Goal: Task Accomplishment & Management: Manage account settings

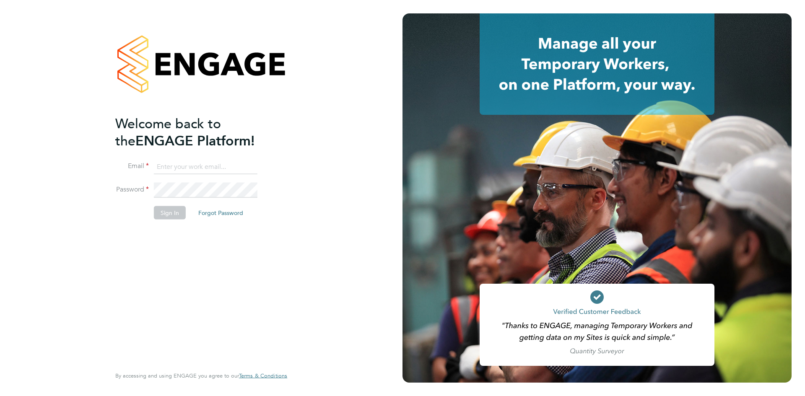
type input "alexandria.williams@elan-homes.co.uk"
click at [169, 215] on button "Sign In" at bounding box center [170, 212] width 32 height 13
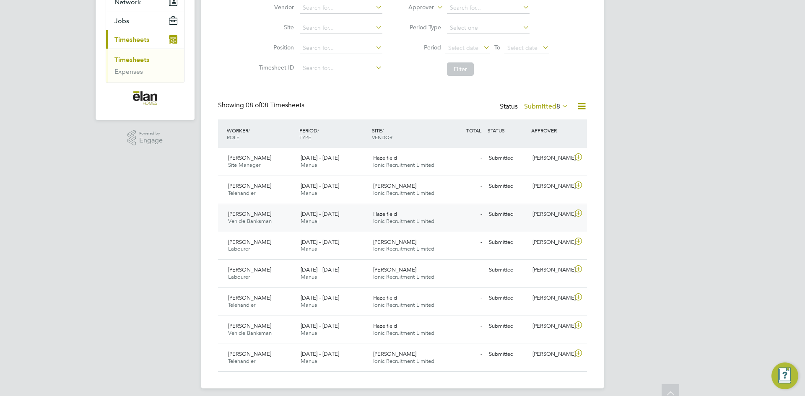
scroll to position [94, 0]
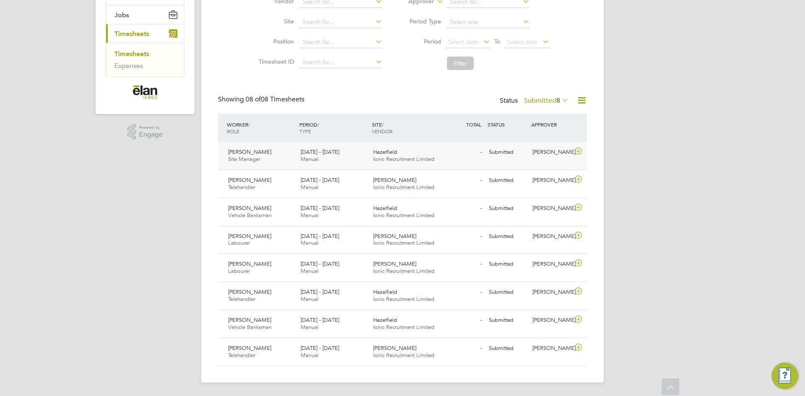
click at [576, 150] on icon at bounding box center [578, 151] width 10 height 7
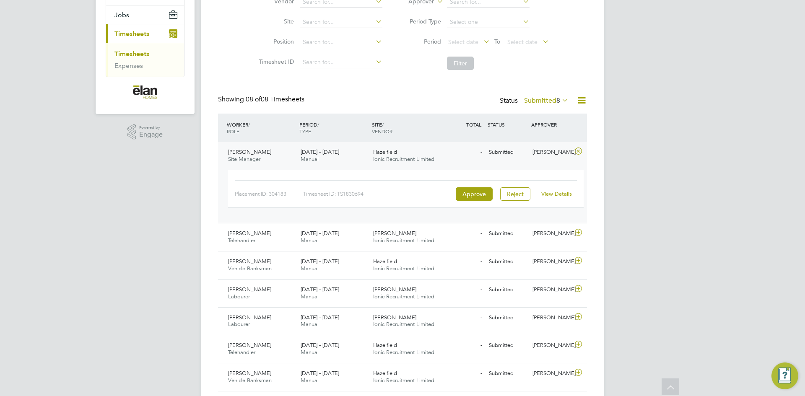
click at [560, 192] on link "View Details" at bounding box center [556, 193] width 31 height 7
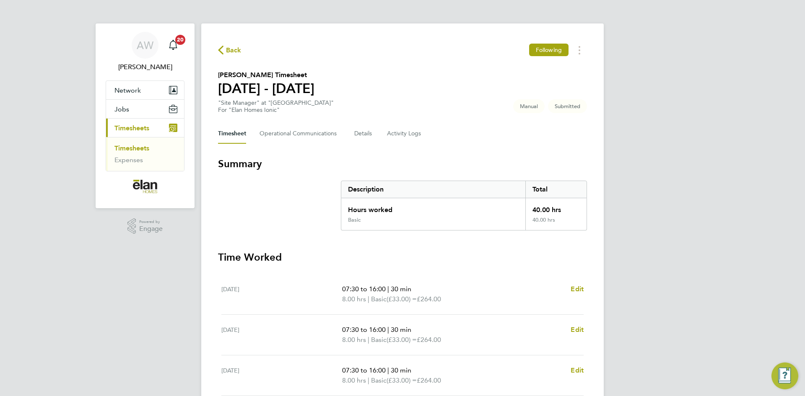
drag, startPoint x: 713, startPoint y: 268, endPoint x: 713, endPoint y: 264, distance: 4.2
click at [713, 268] on div "AW [PERSON_NAME] Notifications 20 Applications: Network Sites Jobs Placements C…" at bounding box center [402, 275] width 805 height 551
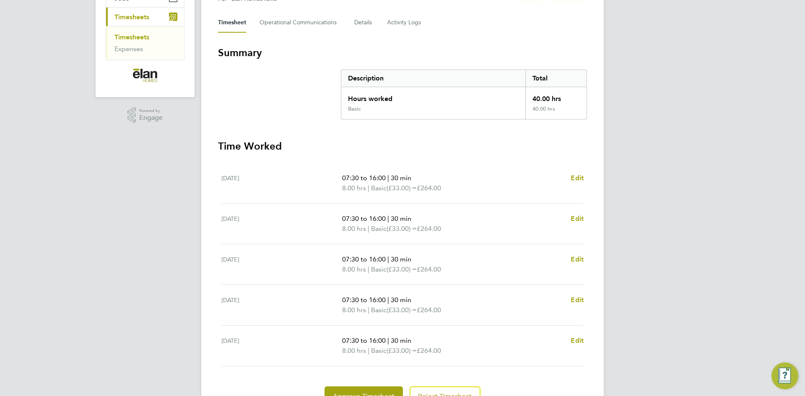
scroll to position [126, 0]
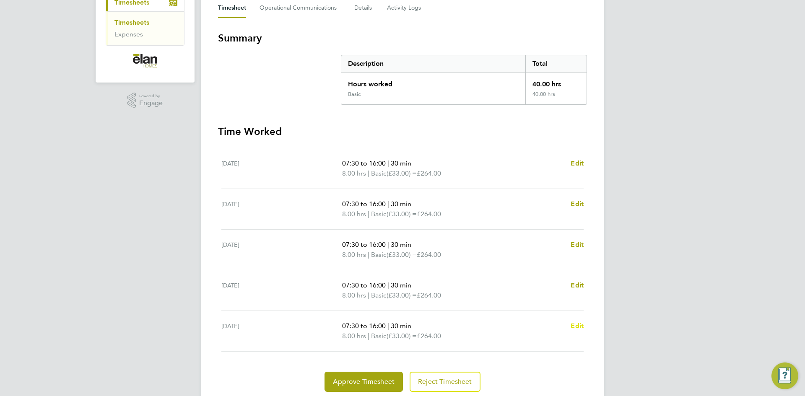
click at [575, 324] on span "Edit" at bounding box center [577, 326] width 13 height 8
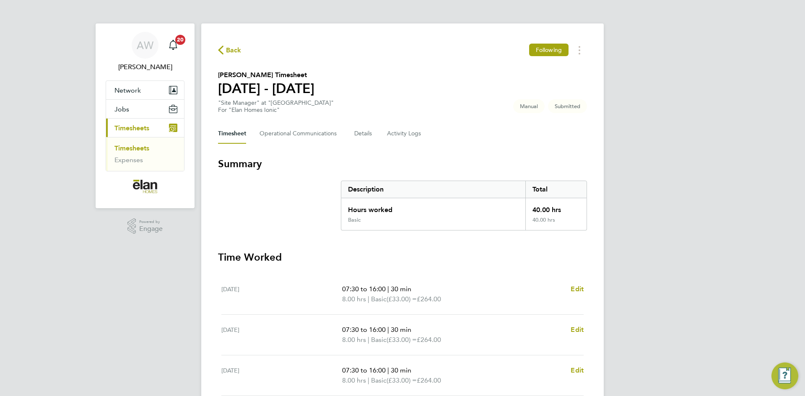
select select "30"
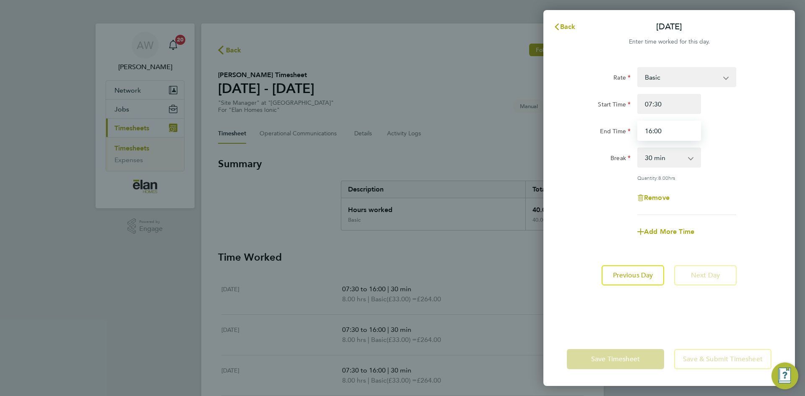
click at [663, 133] on input "16:00" at bounding box center [669, 131] width 64 height 20
type input "15:30"
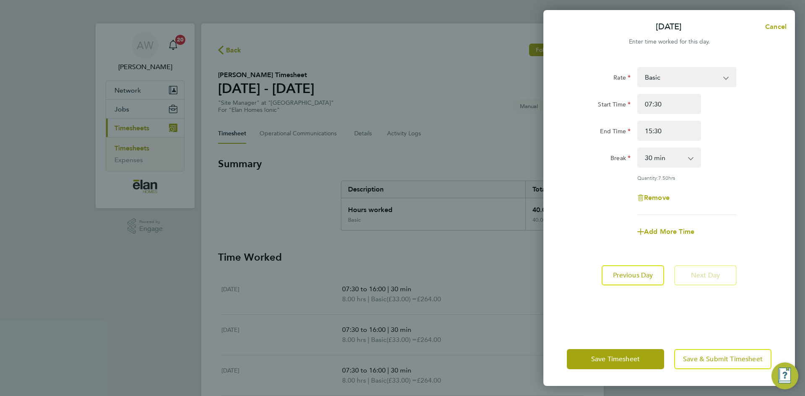
click at [775, 174] on div "Rate Basic Start Time 07:30 End Time 15:30 Break 0 min 15 min 30 min 45 min 60 …" at bounding box center [669, 194] width 252 height 275
click at [697, 358] on span "Save & Submit Timesheet" at bounding box center [723, 359] width 80 height 8
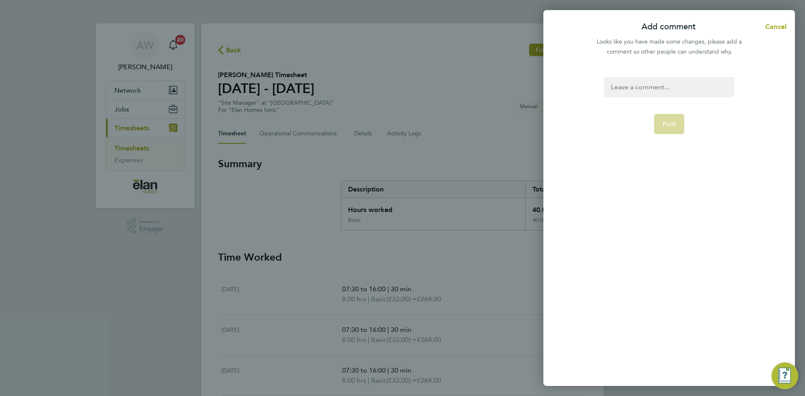
click at [682, 86] on div at bounding box center [669, 87] width 130 height 20
click at [683, 86] on div at bounding box center [669, 87] width 130 height 20
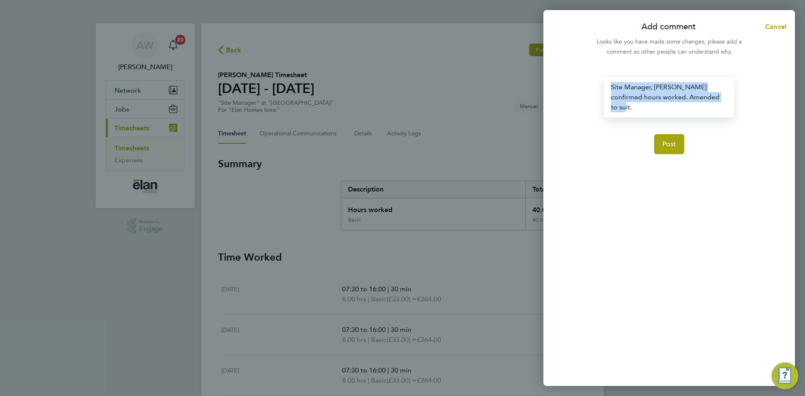
drag, startPoint x: 724, startPoint y: 101, endPoint x: 433, endPoint y: 73, distance: 292.3
click at [433, 73] on div "Add comment Cancel Looks like you have made some changes, please add a comment …" at bounding box center [402, 198] width 805 height 396
copy div "Site Manager, [PERSON_NAME] confirmed hours worked. Amended to suit."
click at [671, 140] on span "Post" at bounding box center [669, 144] width 14 height 8
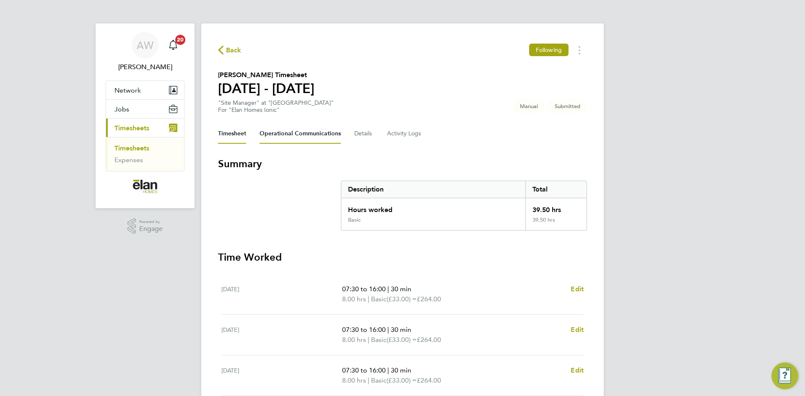
click at [279, 142] on Communications-tab "Operational Communications" at bounding box center [299, 134] width 81 height 20
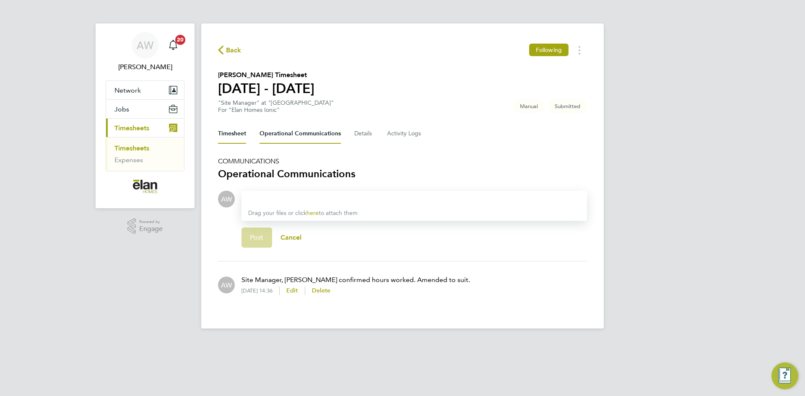
drag, startPoint x: 219, startPoint y: 133, endPoint x: 249, endPoint y: 153, distance: 36.2
click at [220, 133] on button "Timesheet" at bounding box center [232, 134] width 28 height 20
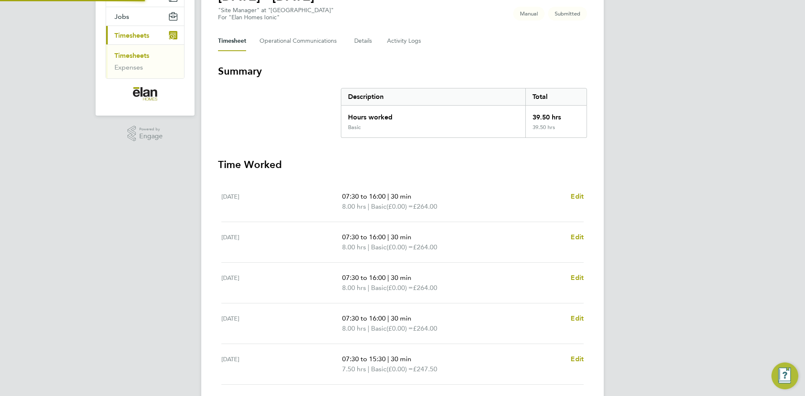
scroll to position [155, 0]
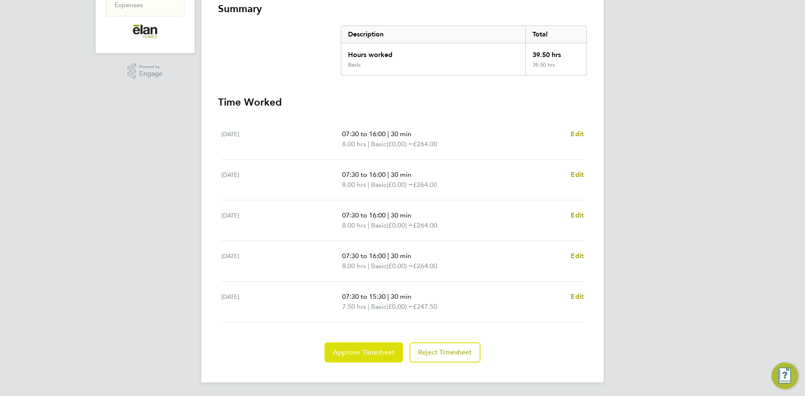
click at [381, 353] on span "Approve Timesheet" at bounding box center [364, 352] width 62 height 8
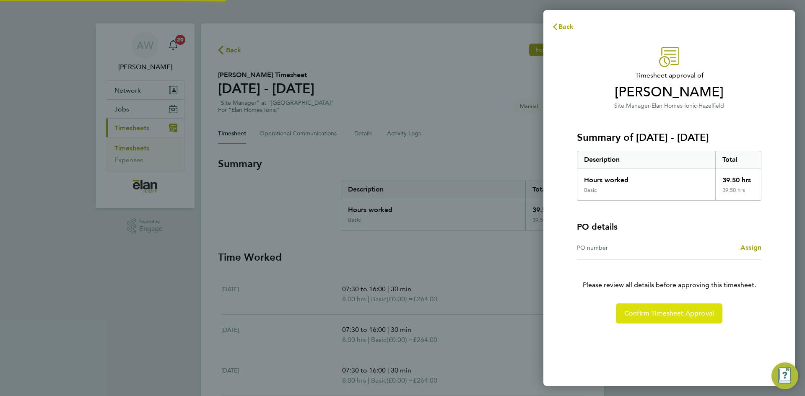
click at [648, 315] on span "Confirm Timesheet Approval" at bounding box center [669, 313] width 90 height 8
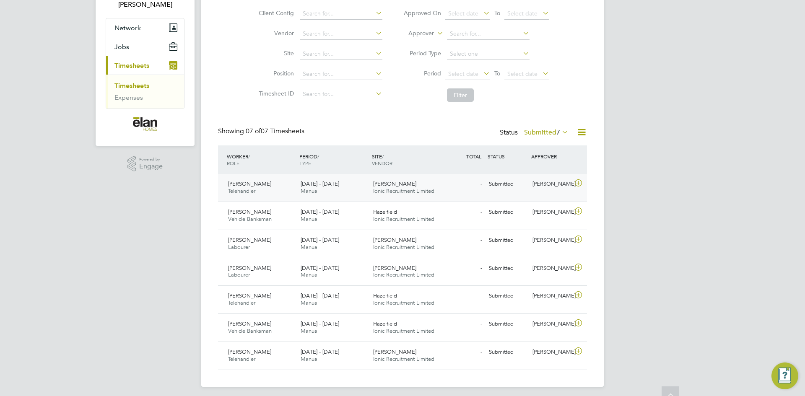
scroll to position [67, 0]
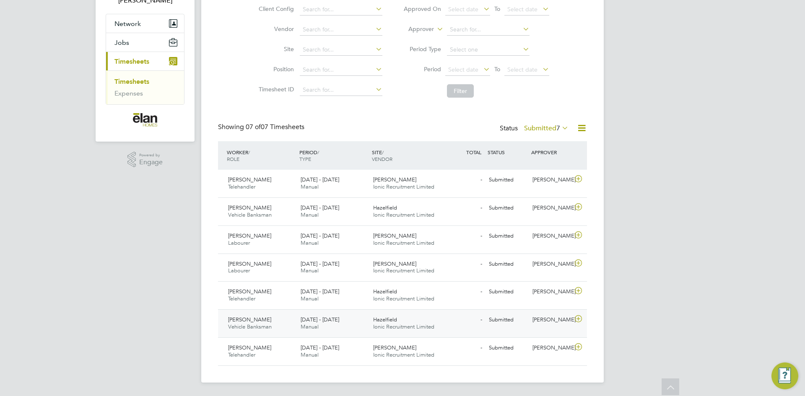
click at [578, 318] on icon at bounding box center [578, 319] width 10 height 7
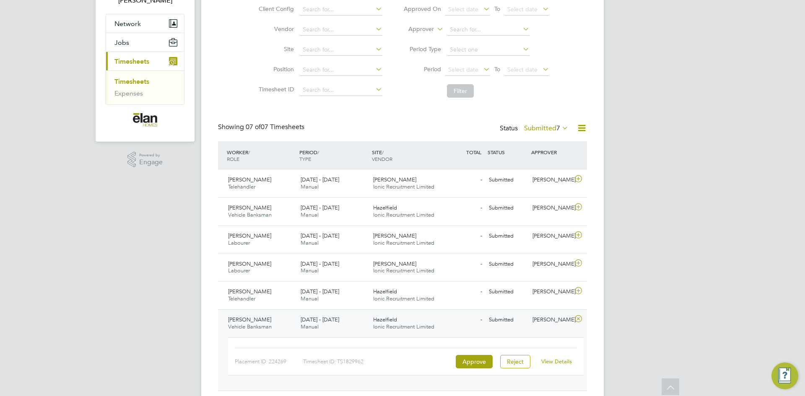
click at [550, 360] on link "View Details" at bounding box center [556, 361] width 31 height 7
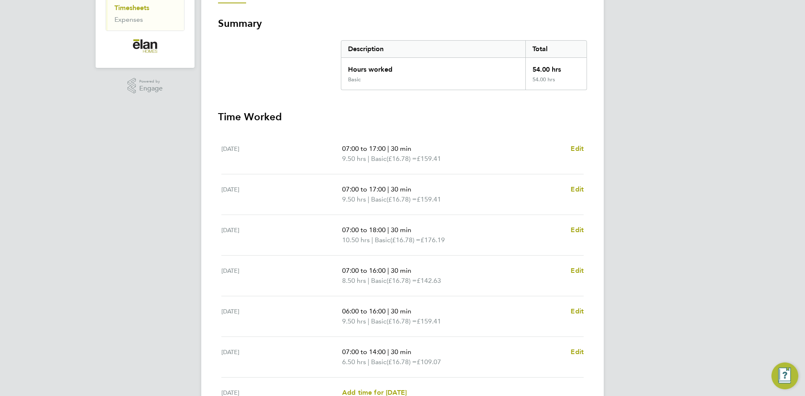
scroll to position [126, 0]
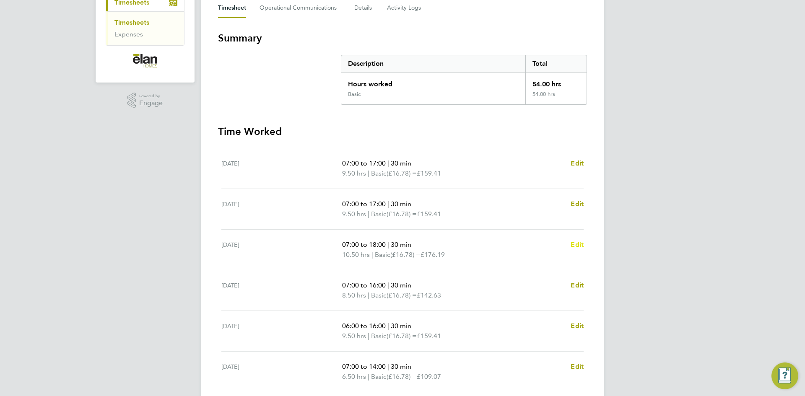
click at [581, 243] on span "Edit" at bounding box center [577, 245] width 13 height 8
select select "30"
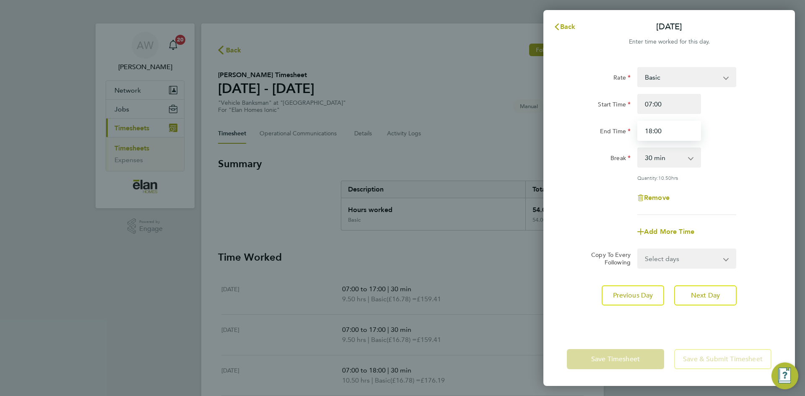
click at [670, 128] on input "18:00" at bounding box center [669, 131] width 64 height 20
click at [692, 131] on input "17:00" at bounding box center [669, 131] width 64 height 20
type input "17:00"
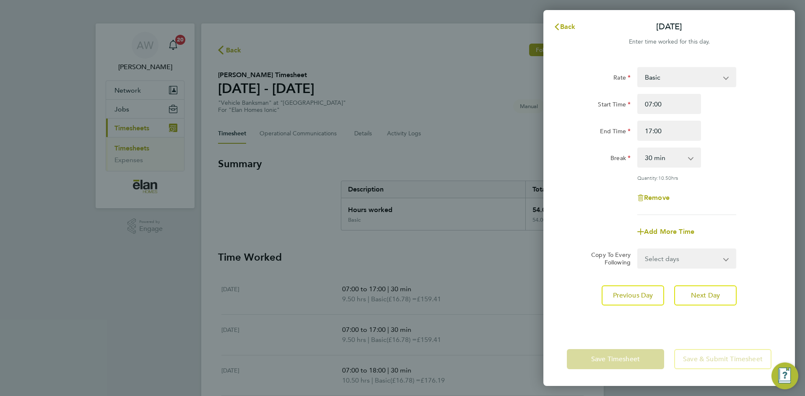
click at [734, 193] on div "Remove" at bounding box center [668, 198] width 211 height 20
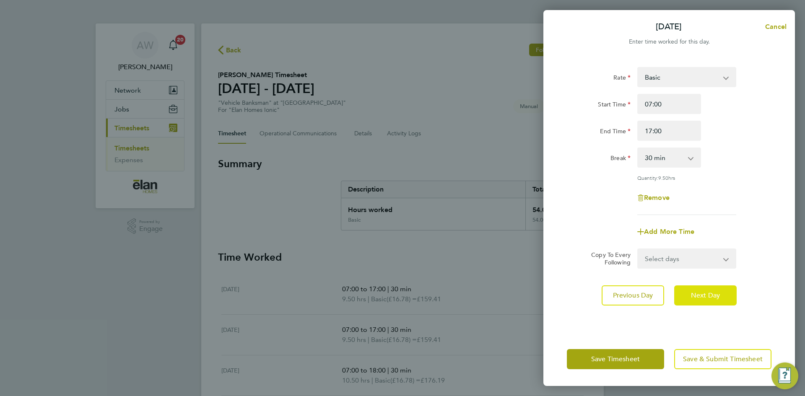
click at [715, 293] on span "Next Day" at bounding box center [705, 295] width 29 height 8
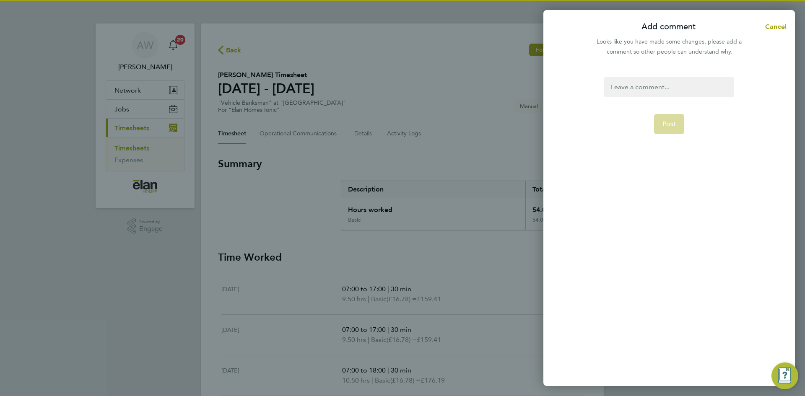
click at [670, 80] on div at bounding box center [669, 87] width 130 height 20
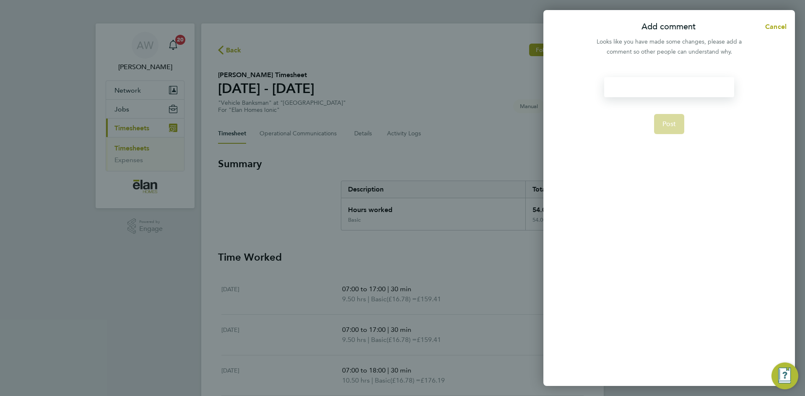
paste div
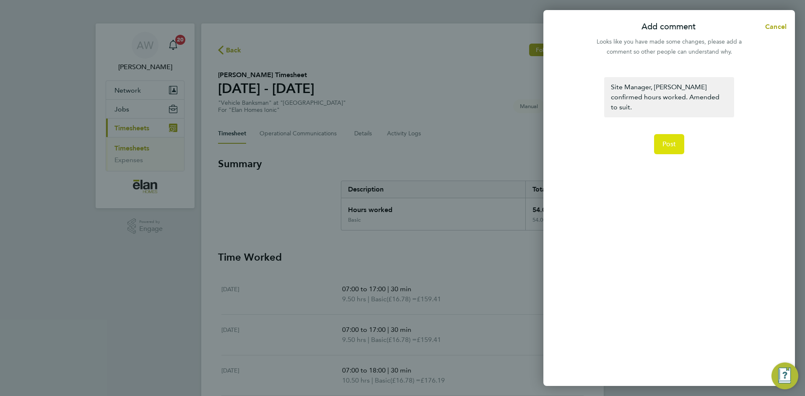
click at [678, 136] on button "Post" at bounding box center [669, 144] width 31 height 20
select select "30"
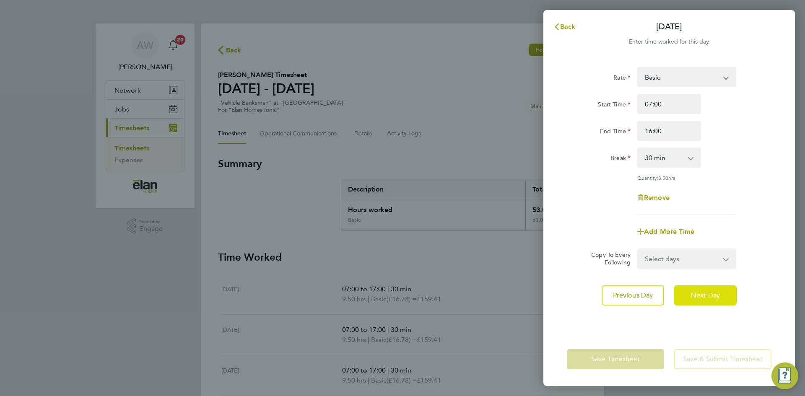
click at [704, 301] on button "Next Day" at bounding box center [705, 295] width 62 height 20
select select "30"
click at [569, 25] on span "Back" at bounding box center [568, 27] width 16 height 8
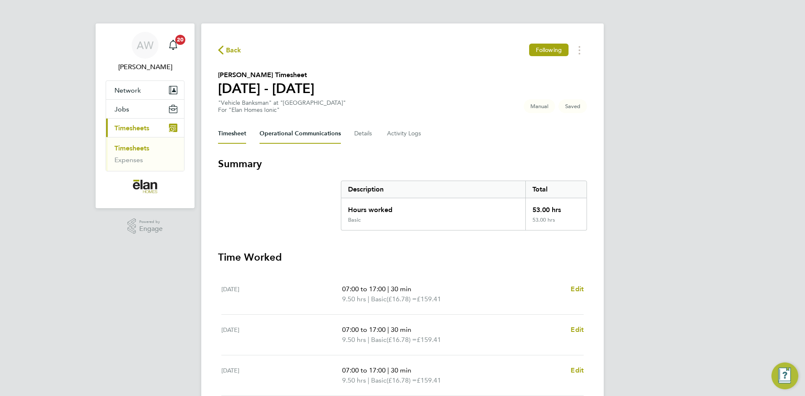
click at [293, 136] on Communications-tab "Operational Communications" at bounding box center [299, 134] width 81 height 20
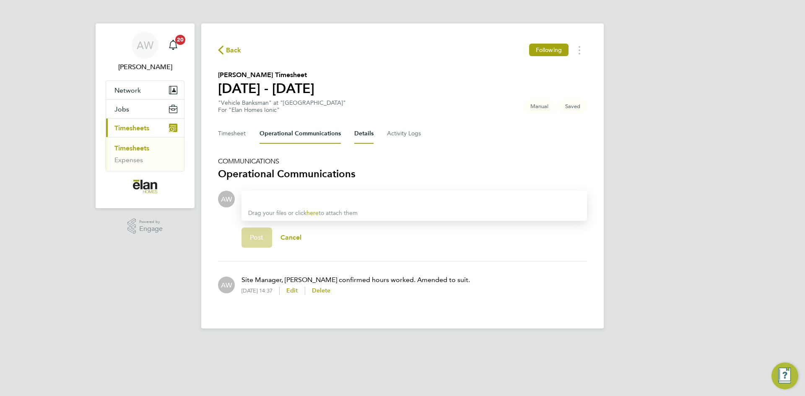
click at [361, 140] on button "Details" at bounding box center [363, 134] width 19 height 20
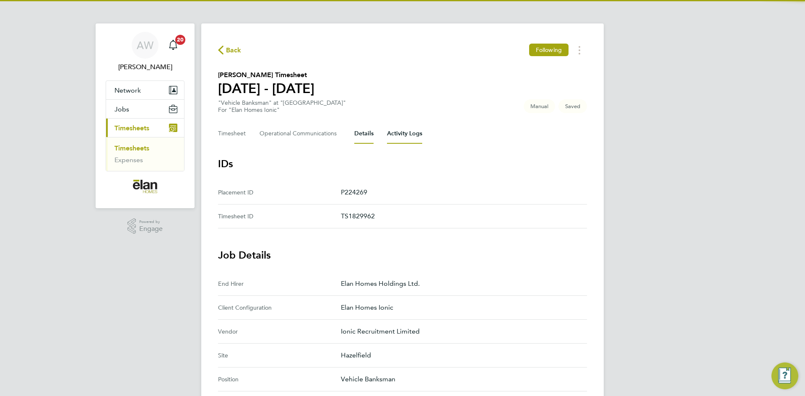
click at [402, 137] on Logs-tab "Activity Logs" at bounding box center [404, 134] width 35 height 20
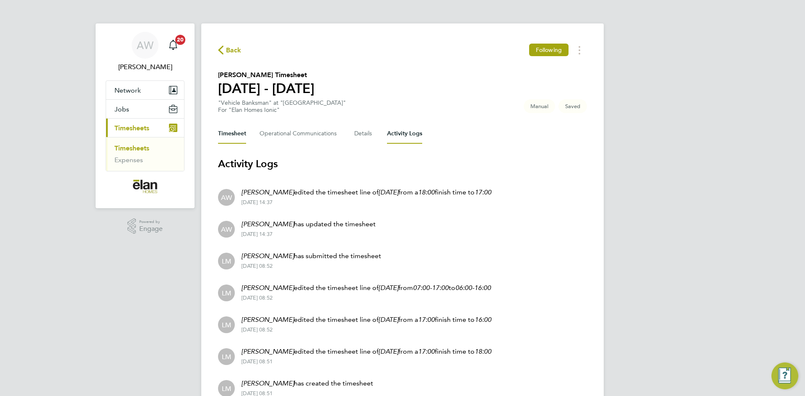
click at [222, 139] on button "Timesheet" at bounding box center [232, 134] width 28 height 20
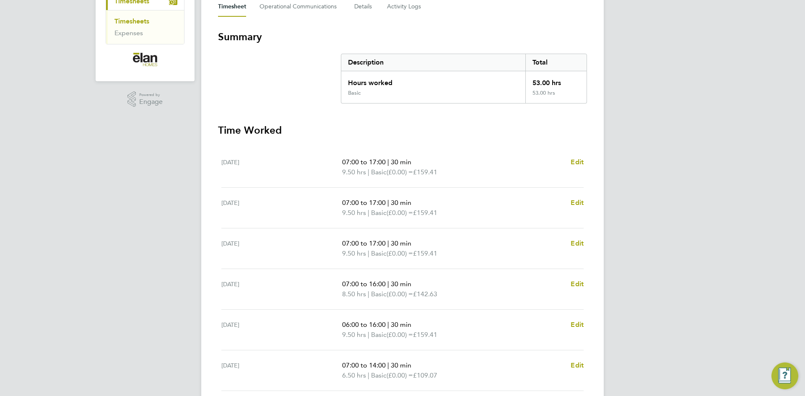
scroll to position [226, 0]
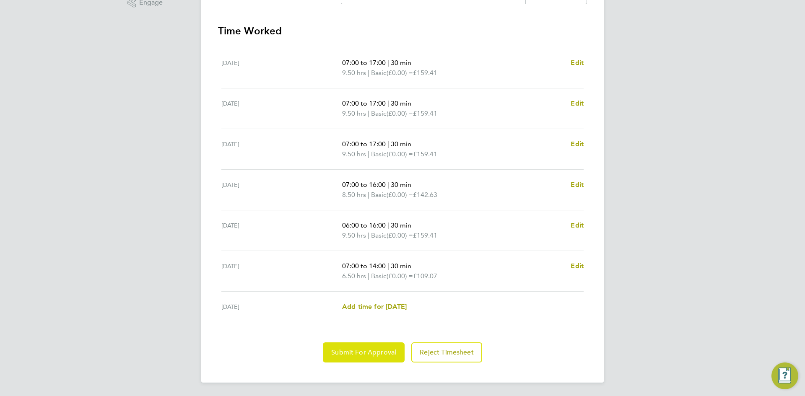
click at [379, 358] on button "Submit For Approval" at bounding box center [364, 352] width 82 height 20
click at [349, 356] on span "Approve Timesheet" at bounding box center [364, 352] width 62 height 8
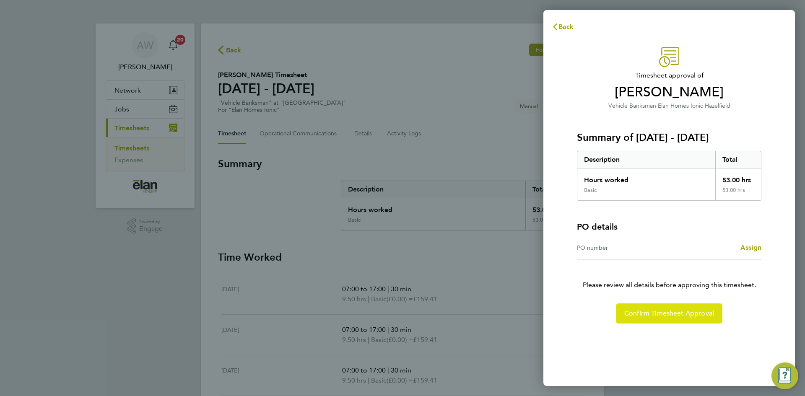
click at [641, 314] on span "Confirm Timesheet Approval" at bounding box center [669, 313] width 90 height 8
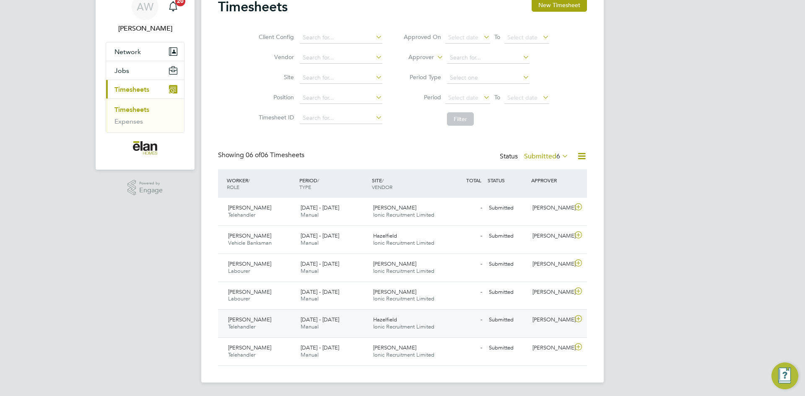
click at [576, 322] on icon at bounding box center [578, 319] width 10 height 7
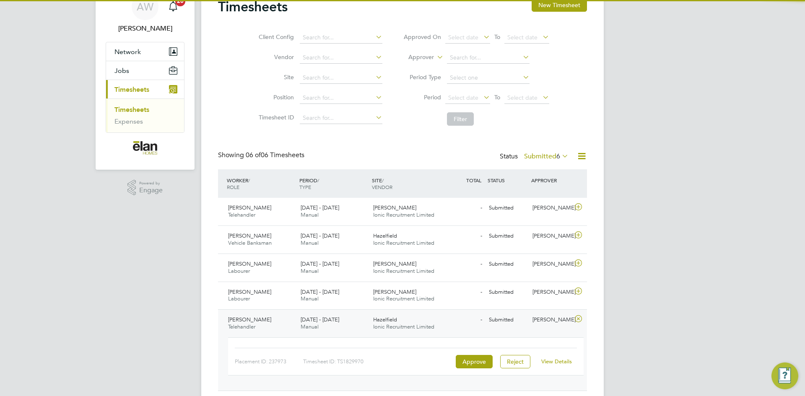
click at [550, 359] on link "View Details" at bounding box center [556, 361] width 31 height 7
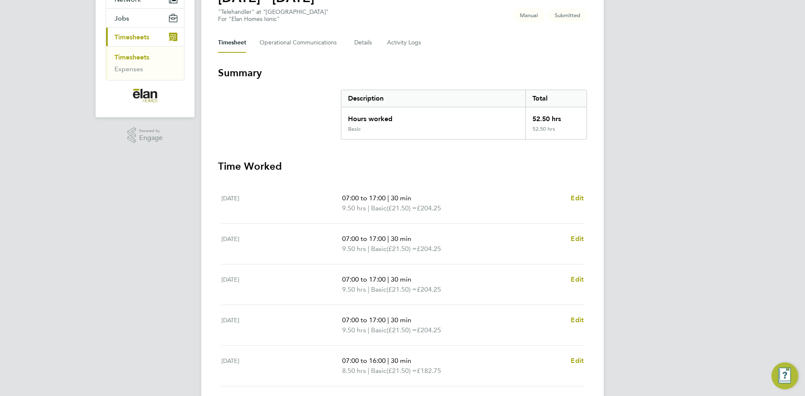
scroll to position [17, 0]
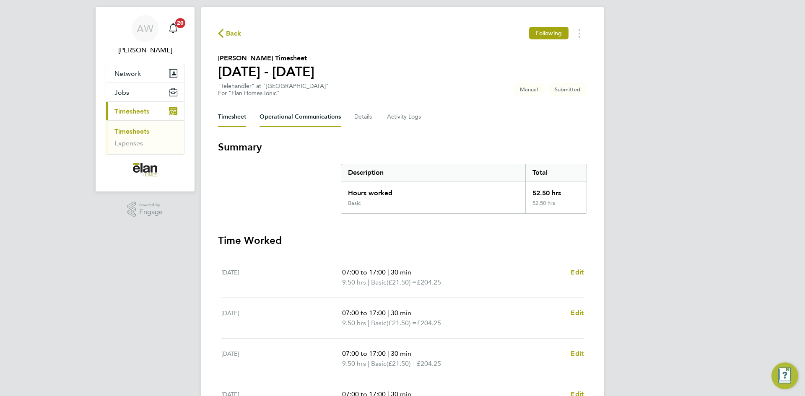
click at [298, 122] on Communications-tab "Operational Communications" at bounding box center [299, 117] width 81 height 20
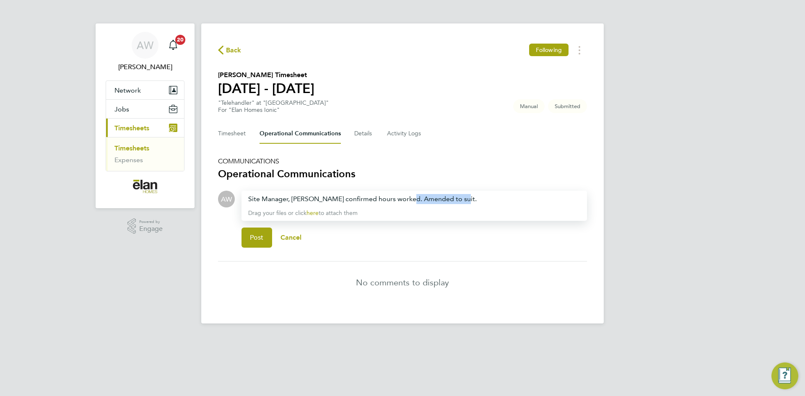
drag, startPoint x: 472, startPoint y: 201, endPoint x: 408, endPoint y: 191, distance: 65.0
click at [408, 191] on div "Site Manager, Wayne Aron confirmed hours worked. Amended to suit. Drag your fil…" at bounding box center [413, 206] width 345 height 30
drag, startPoint x: 262, startPoint y: 243, endPoint x: 240, endPoint y: 205, distance: 43.2
click at [262, 242] on button "Post" at bounding box center [256, 238] width 31 height 20
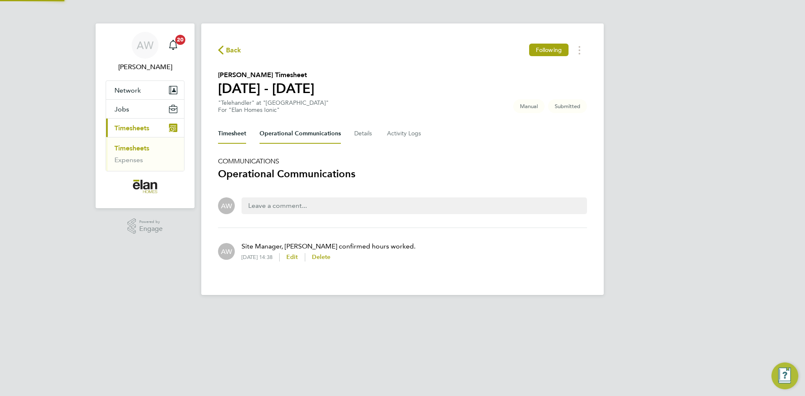
click at [237, 135] on button "Timesheet" at bounding box center [232, 134] width 28 height 20
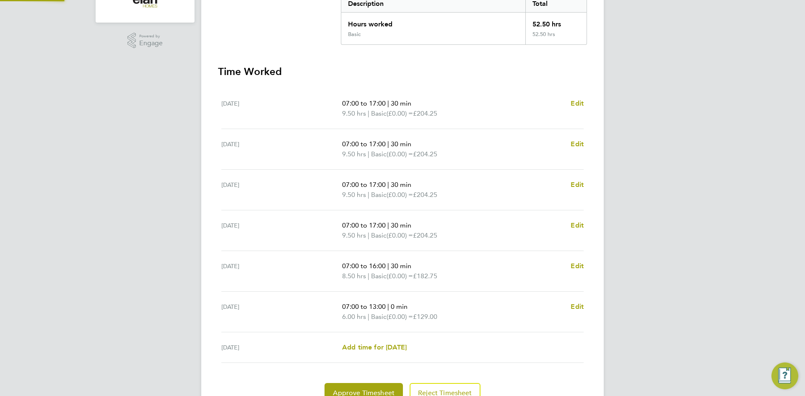
scroll to position [226, 0]
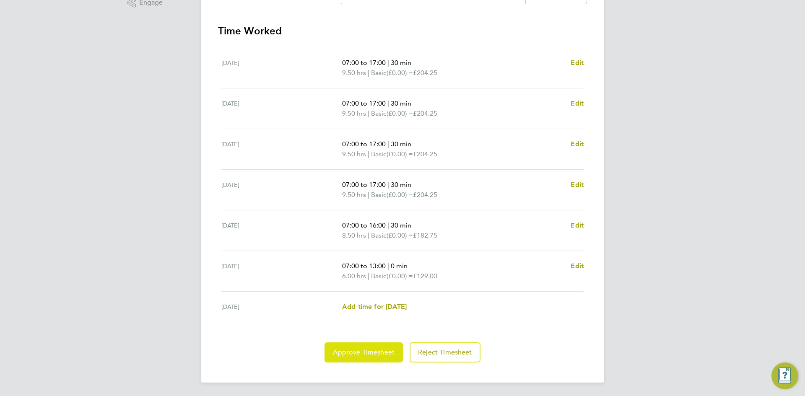
click at [372, 350] on span "Approve Timesheet" at bounding box center [364, 352] width 62 height 8
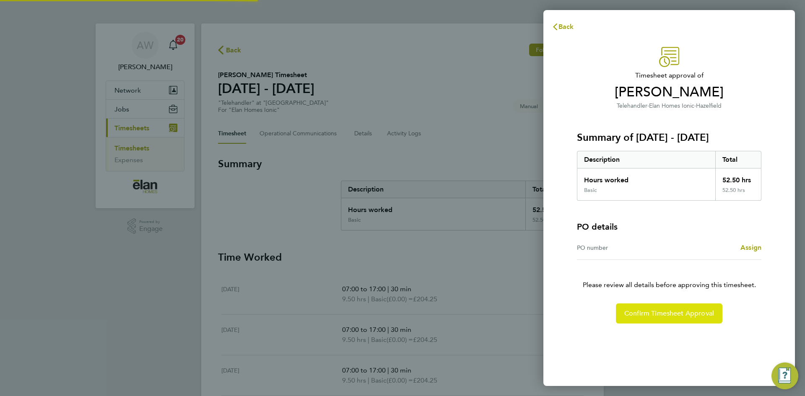
click at [642, 317] on span "Confirm Timesheet Approval" at bounding box center [669, 313] width 90 height 8
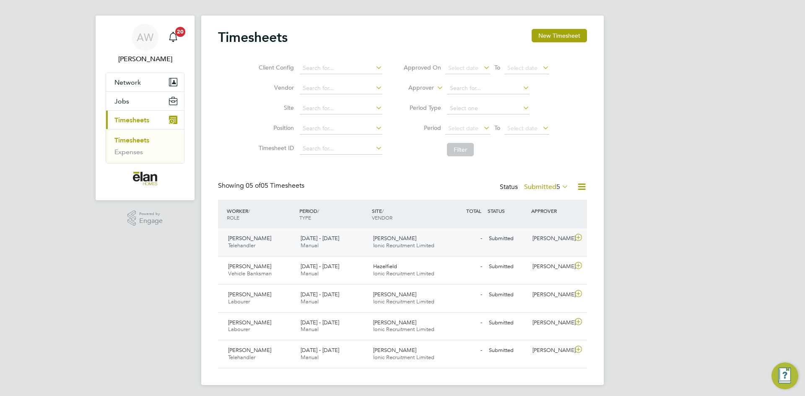
scroll to position [10, 0]
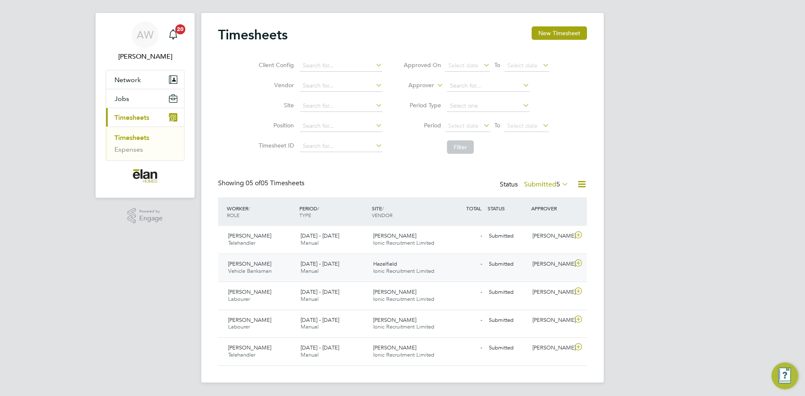
click at [576, 262] on icon at bounding box center [578, 263] width 10 height 7
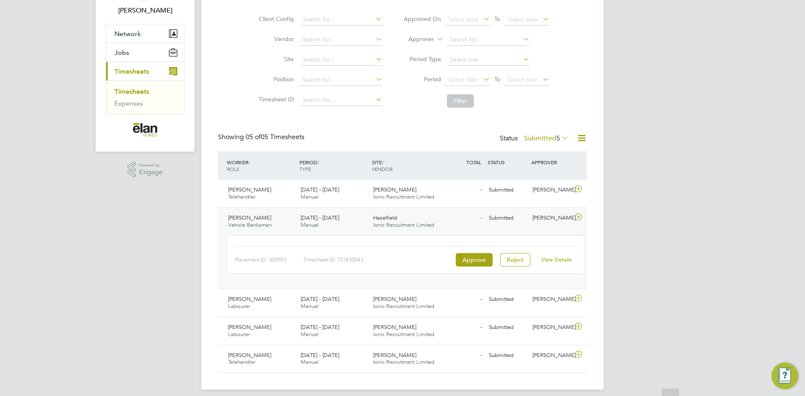
scroll to position [64, 0]
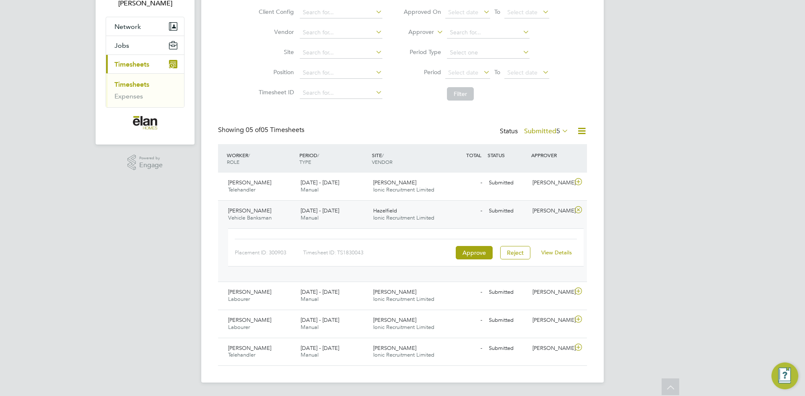
click at [560, 252] on link "View Details" at bounding box center [556, 252] width 31 height 7
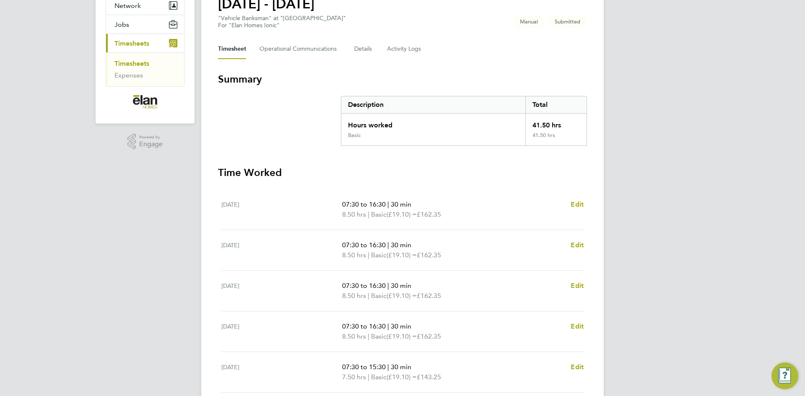
scroll to position [84, 0]
click at [281, 55] on Communications-tab "Operational Communications" at bounding box center [299, 50] width 81 height 20
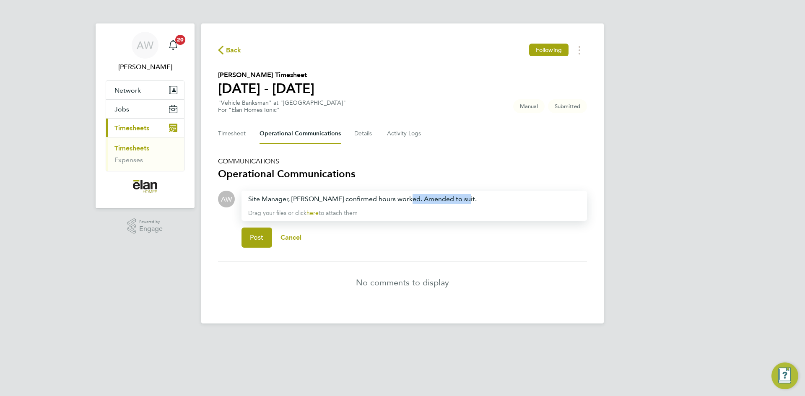
drag, startPoint x: 478, startPoint y: 201, endPoint x: 406, endPoint y: 193, distance: 72.1
click at [406, 193] on div "Site Manager, Wayne Aron confirmed hours worked. Amended to suit. Drag your fil…" at bounding box center [413, 206] width 345 height 30
click at [263, 234] on span "Post" at bounding box center [257, 238] width 14 height 8
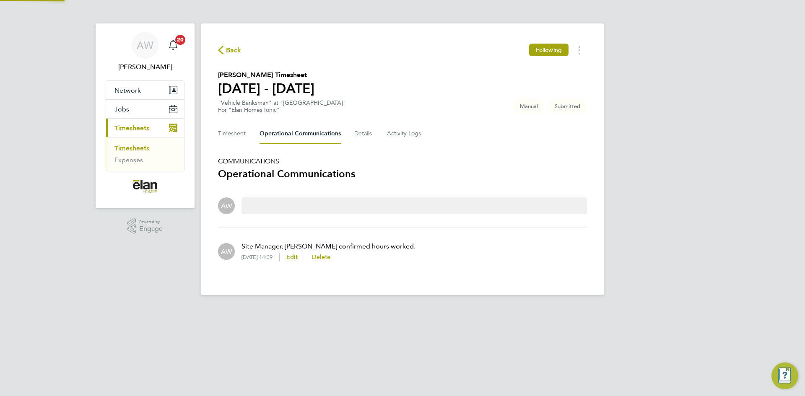
click at [225, 121] on div "Back Following Gurjit Singh's Timesheet 22 - 28 Sept 2025 "Vehicle Banksman" at…" at bounding box center [402, 159] width 402 height 272
click at [241, 138] on button "Timesheet" at bounding box center [232, 134] width 28 height 20
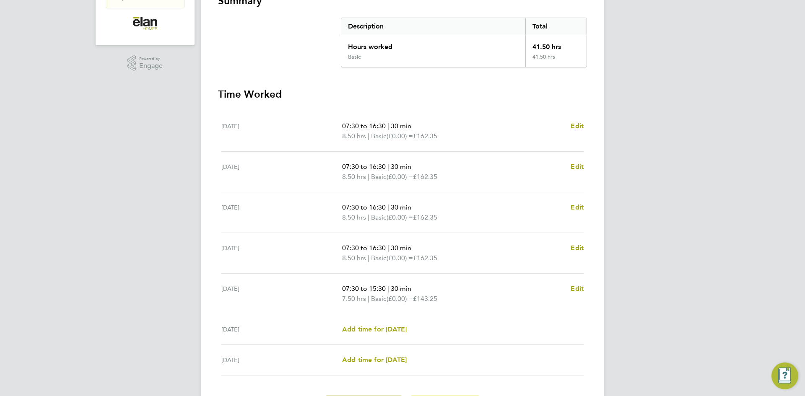
scroll to position [216, 0]
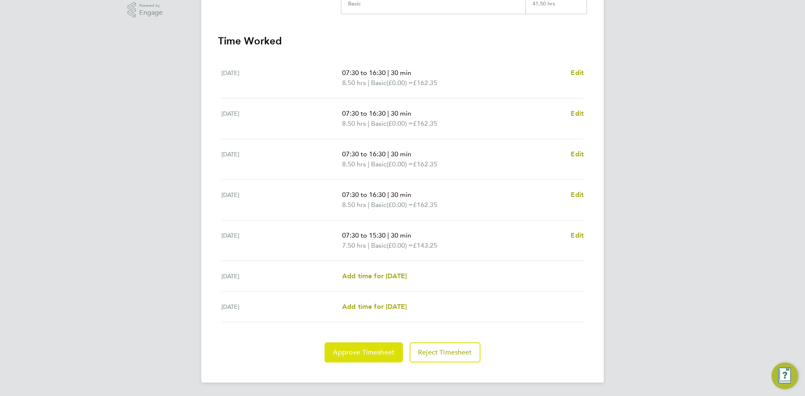
click at [368, 352] on span "Approve Timesheet" at bounding box center [364, 352] width 62 height 8
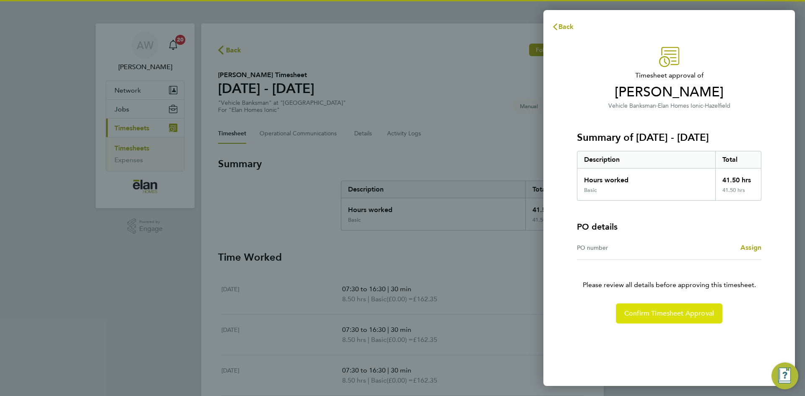
click at [675, 315] on span "Confirm Timesheet Approval" at bounding box center [669, 313] width 90 height 8
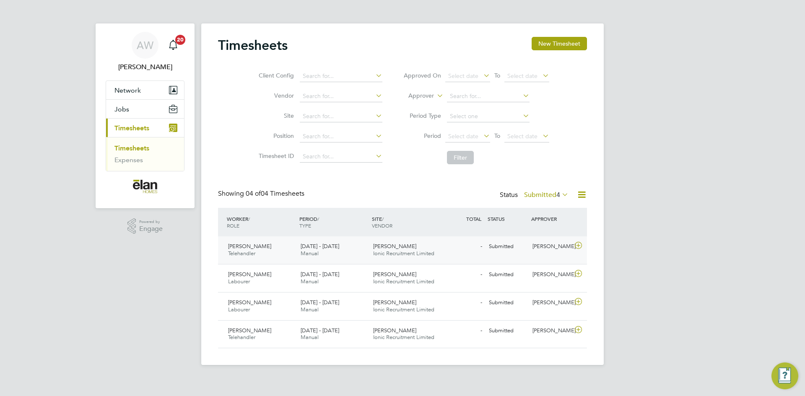
click at [579, 245] on icon at bounding box center [578, 245] width 10 height 7
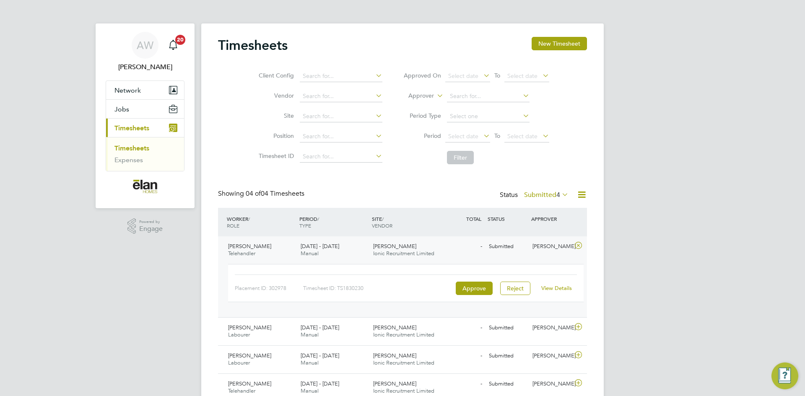
click at [557, 288] on link "View Details" at bounding box center [556, 288] width 31 height 7
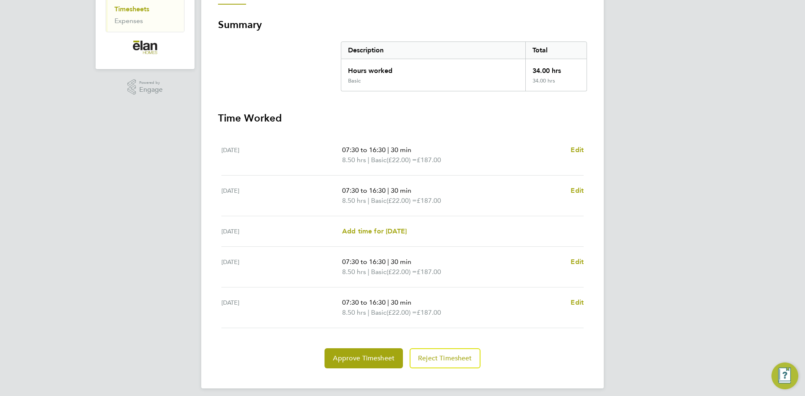
scroll to position [145, 0]
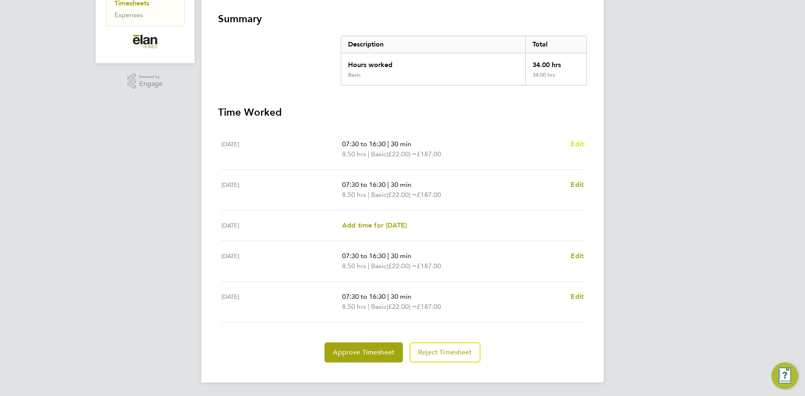
click at [577, 146] on span "Edit" at bounding box center [577, 144] width 13 height 8
select select "30"
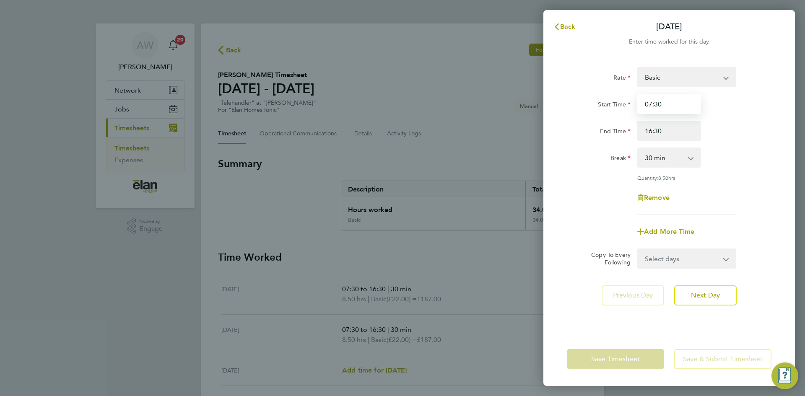
drag, startPoint x: 678, startPoint y: 98, endPoint x: 580, endPoint y: 98, distance: 98.5
click at [580, 98] on div "Start Time 07:30" at bounding box center [668, 104] width 211 height 20
type input "08:00"
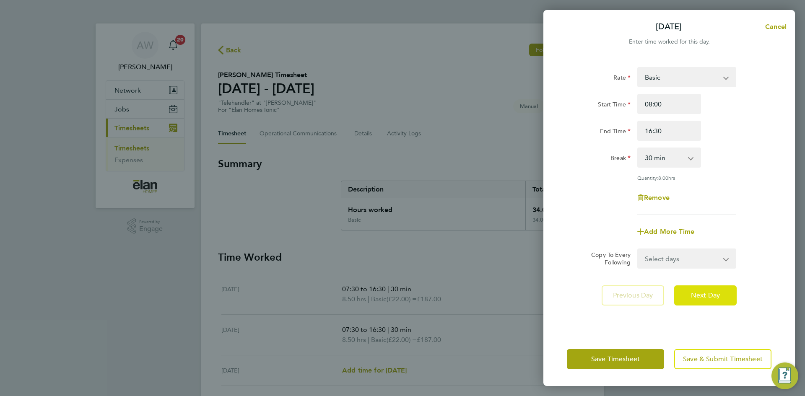
click at [709, 291] on span "Next Day" at bounding box center [705, 295] width 29 height 8
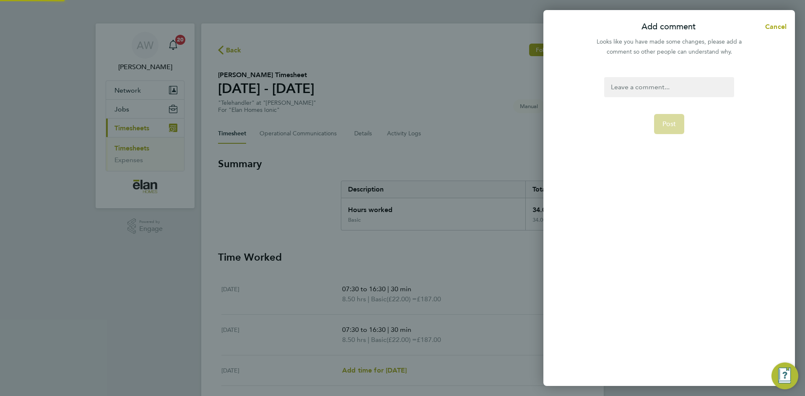
click at [640, 80] on div at bounding box center [669, 87] width 130 height 20
paste div
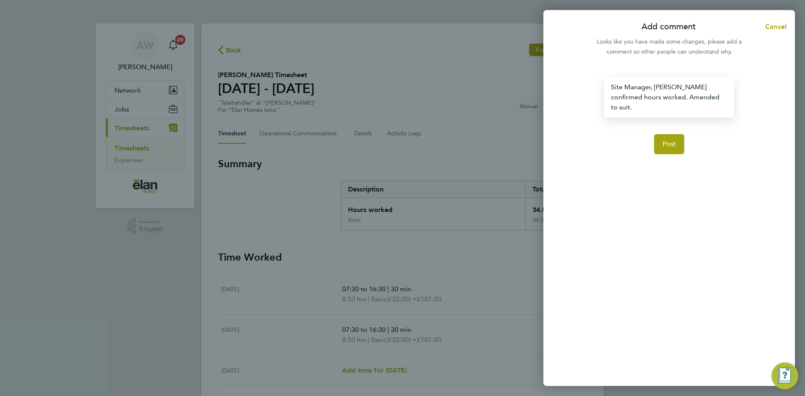
click at [690, 88] on span "Site Manager, Wayne Aron confirmed hours worked. Amended to suit." at bounding box center [665, 97] width 109 height 28
click at [672, 140] on span "Post" at bounding box center [669, 144] width 14 height 8
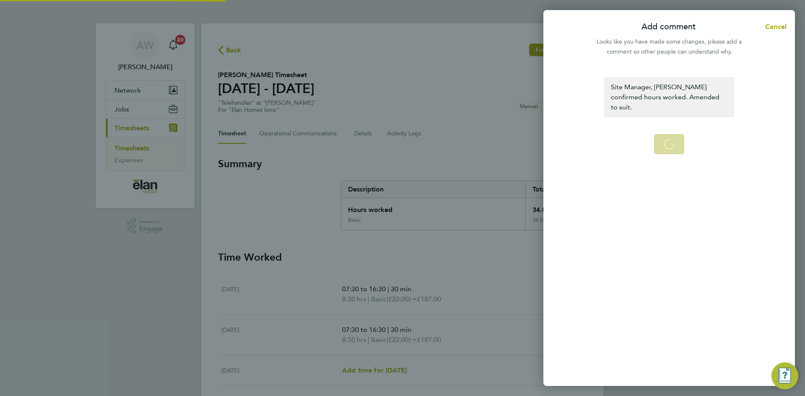
select select "30"
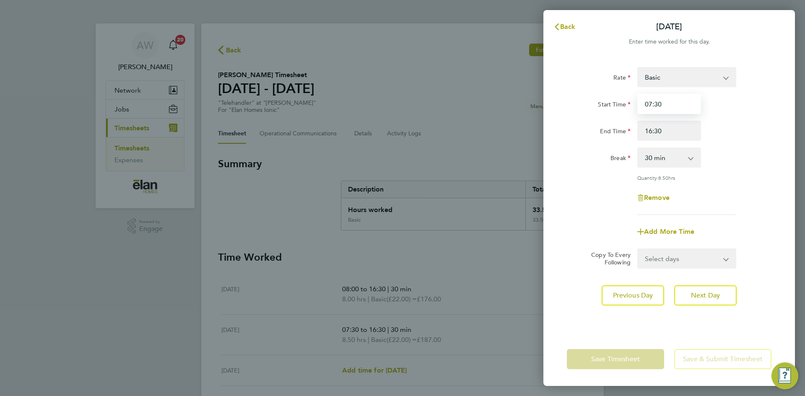
drag, startPoint x: 675, startPoint y: 106, endPoint x: 596, endPoint y: 105, distance: 79.7
click at [596, 105] on div "Start Time 07:30" at bounding box center [668, 104] width 211 height 20
type input "08:00"
click at [722, 292] on button "Next Day" at bounding box center [705, 295] width 62 height 20
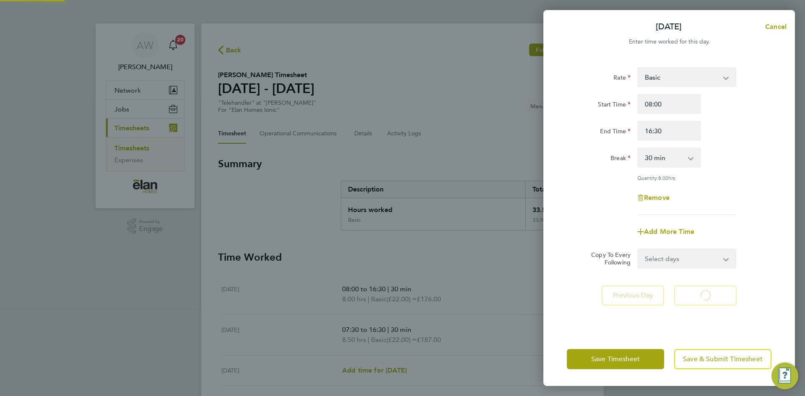
select select "30"
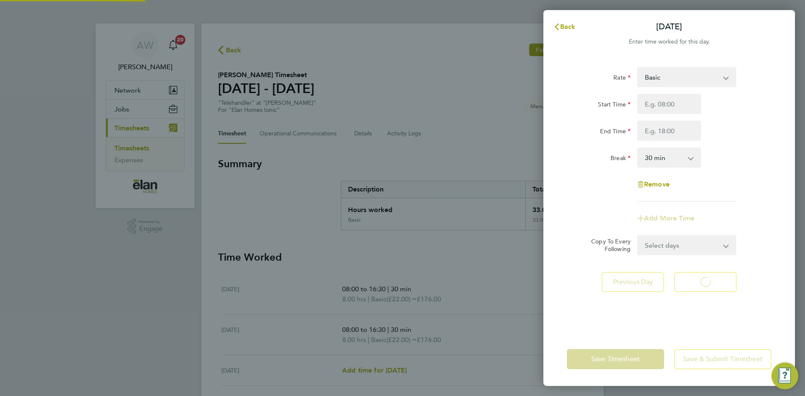
select select "30"
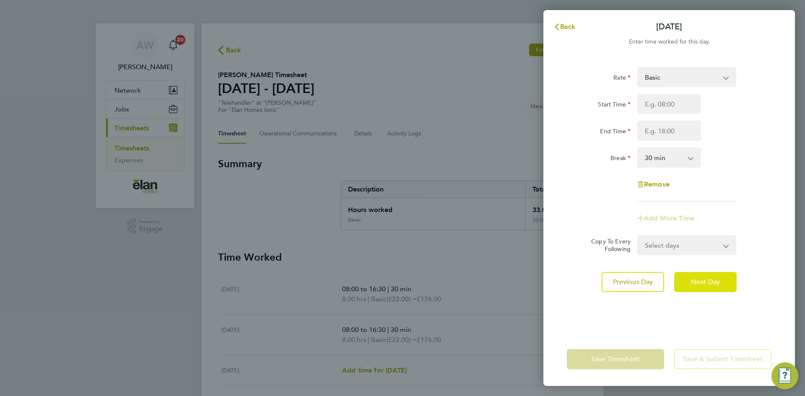
click at [711, 288] on button "Next Day" at bounding box center [705, 282] width 62 height 20
select select "30"
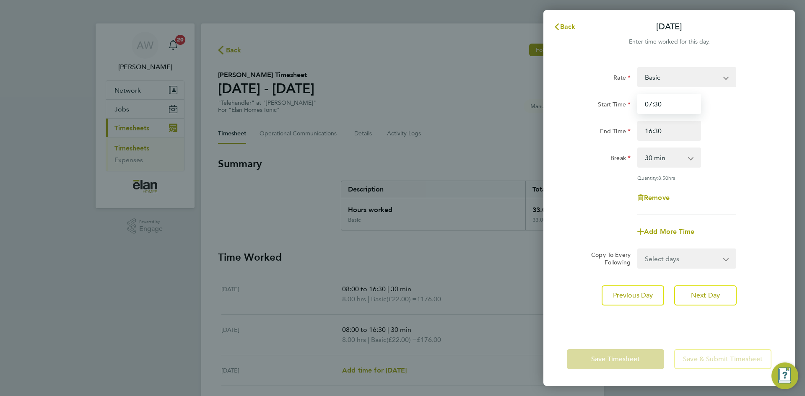
drag, startPoint x: 662, startPoint y: 104, endPoint x: 557, endPoint y: 97, distance: 105.0
click at [557, 97] on div "Rate Basic Start Time 07:30 End Time 16:30 Break 0 min 15 min 30 min 45 min 60 …" at bounding box center [669, 194] width 252 height 275
type input "08:00"
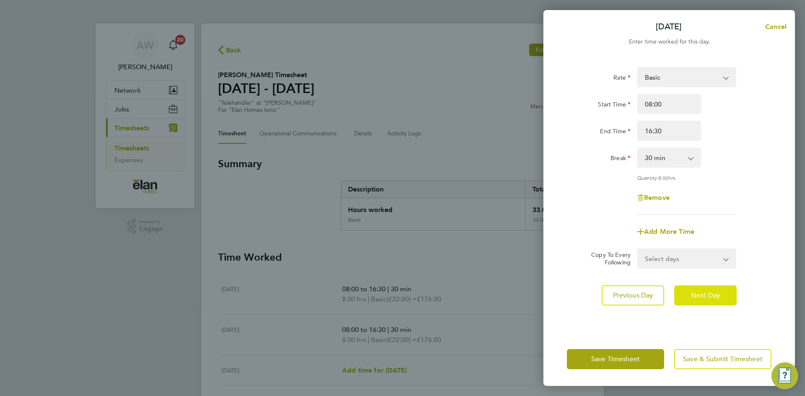
click at [717, 297] on span "Next Day" at bounding box center [705, 295] width 29 height 8
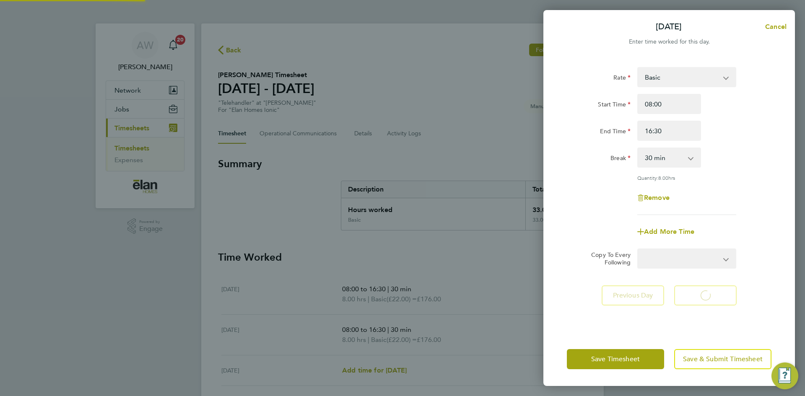
select select "30"
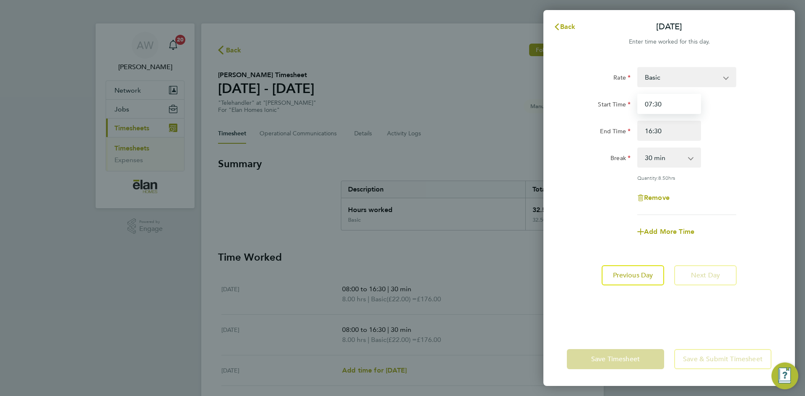
click at [671, 111] on input "07:30" at bounding box center [669, 104] width 64 height 20
type input "08:00"
click at [649, 128] on input "16:30" at bounding box center [669, 131] width 64 height 20
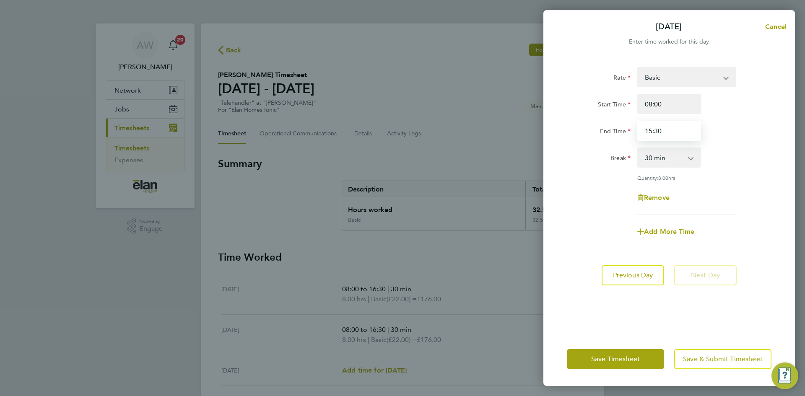
type input "15:30"
click at [772, 185] on div "Rate Basic Start Time 08:00 End Time 15:30 Break 0 min 15 min 30 min 45 min 60 …" at bounding box center [669, 194] width 252 height 275
click at [639, 353] on button "Save Timesheet" at bounding box center [615, 359] width 97 height 20
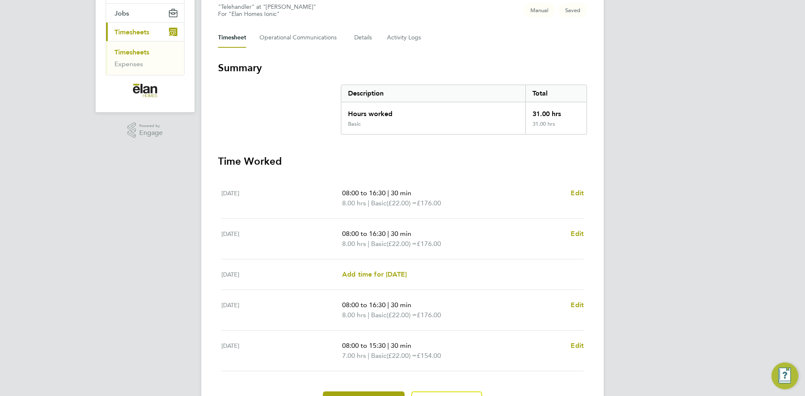
scroll to position [145, 0]
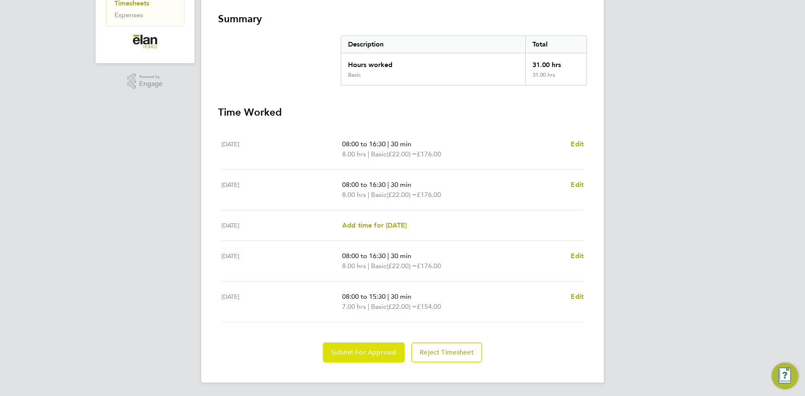
click at [378, 352] on span "Submit For Approval" at bounding box center [363, 352] width 65 height 8
click at [360, 352] on span "Approve Timesheet" at bounding box center [364, 352] width 62 height 8
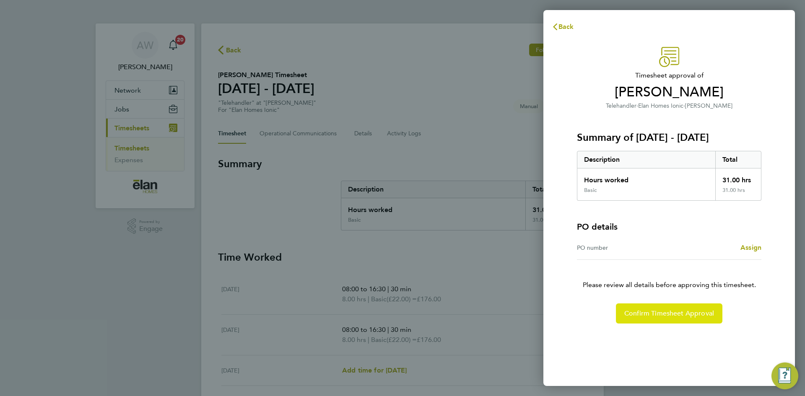
click at [698, 310] on span "Confirm Timesheet Approval" at bounding box center [669, 313] width 90 height 8
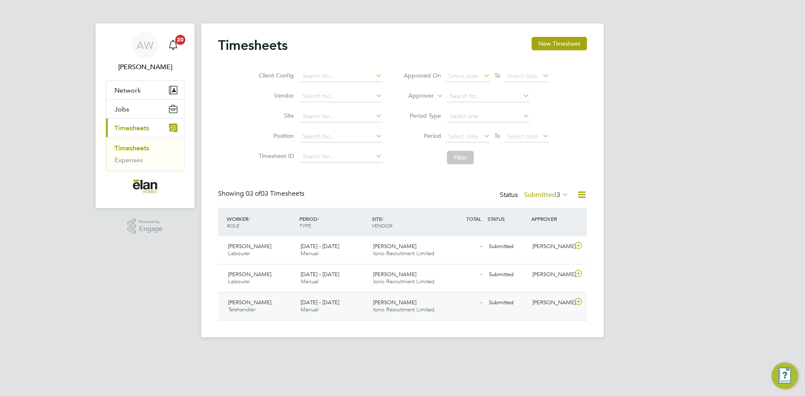
click at [579, 298] on icon at bounding box center [578, 301] width 10 height 7
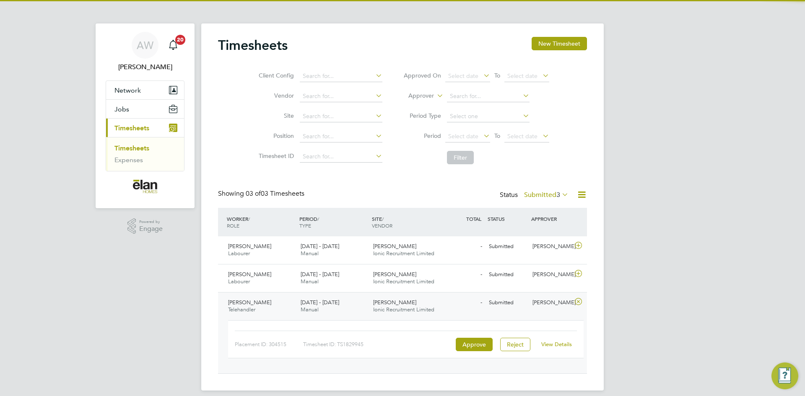
click at [555, 341] on link "View Details" at bounding box center [556, 344] width 31 height 7
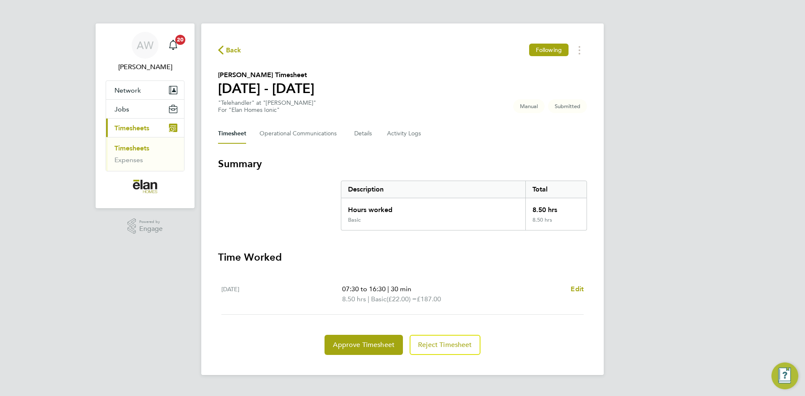
click at [570, 295] on div "07:30 to 16:30 | 30 min 8.50 hrs | Basic (£22.00) = £187.00 Edit" at bounding box center [462, 294] width 241 height 20
click at [576, 288] on span "Edit" at bounding box center [577, 289] width 13 height 8
select select "30"
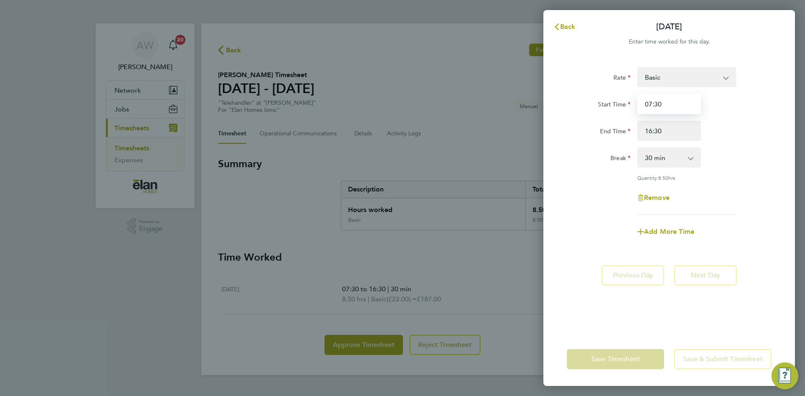
drag, startPoint x: 661, startPoint y: 104, endPoint x: 587, endPoint y: 105, distance: 73.8
click at [587, 105] on div "Start Time 07:30" at bounding box center [668, 104] width 211 height 20
type input "08:00"
click at [703, 330] on div "Rate Basic Start Time 08:00 End Time 16:30 Break 0 min 15 min 30 min 45 min 60 …" at bounding box center [669, 194] width 252 height 275
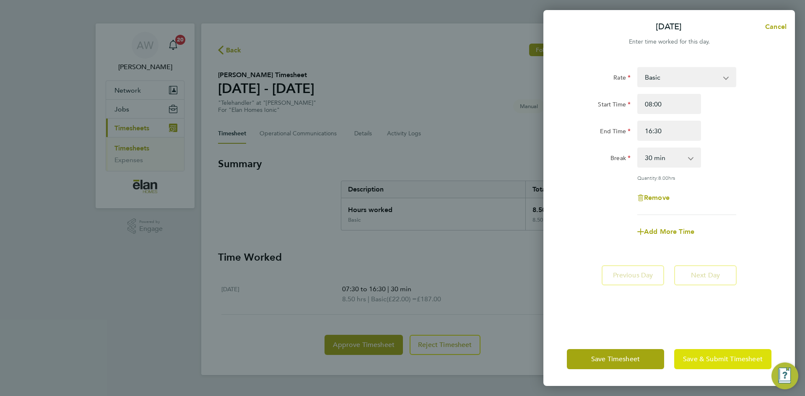
click at [709, 353] on button "Save & Submit Timesheet" at bounding box center [722, 359] width 97 height 20
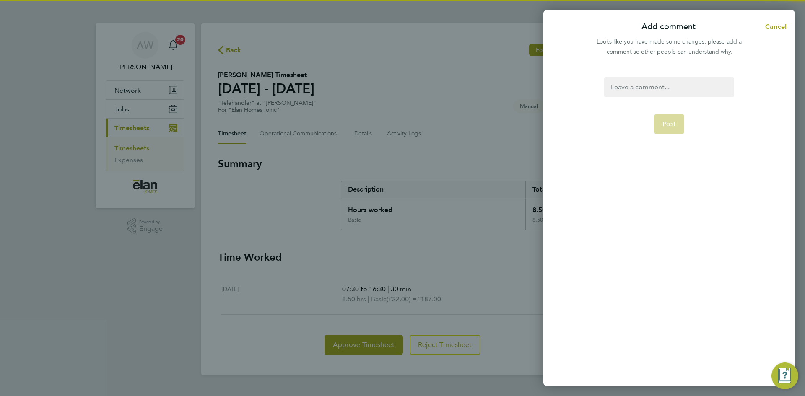
click at [620, 85] on div at bounding box center [669, 87] width 130 height 20
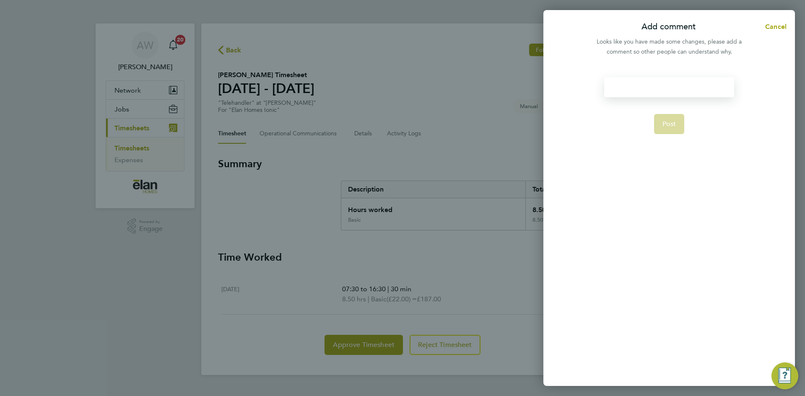
click at [621, 85] on div at bounding box center [669, 87] width 130 height 20
paste div
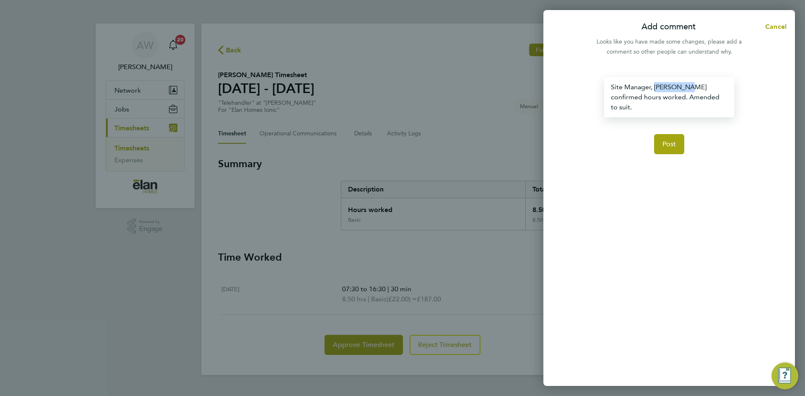
drag, startPoint x: 690, startPoint y: 86, endPoint x: 654, endPoint y: 85, distance: 35.6
click at [654, 85] on div "Site Manager, [PERSON_NAME] confirmed hours worked. Amended to suit." at bounding box center [669, 97] width 130 height 40
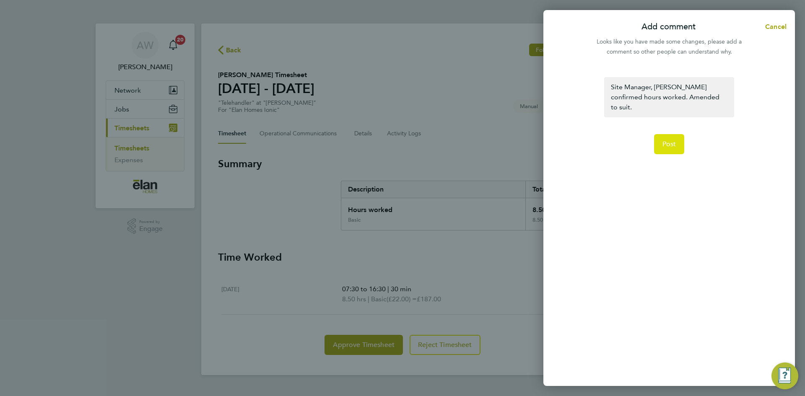
click at [676, 134] on button "Post" at bounding box center [669, 144] width 31 height 20
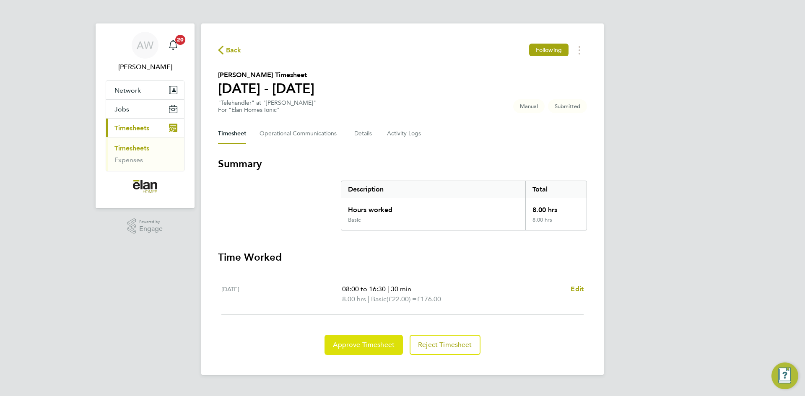
click at [368, 348] on span "Approve Timesheet" at bounding box center [364, 345] width 62 height 8
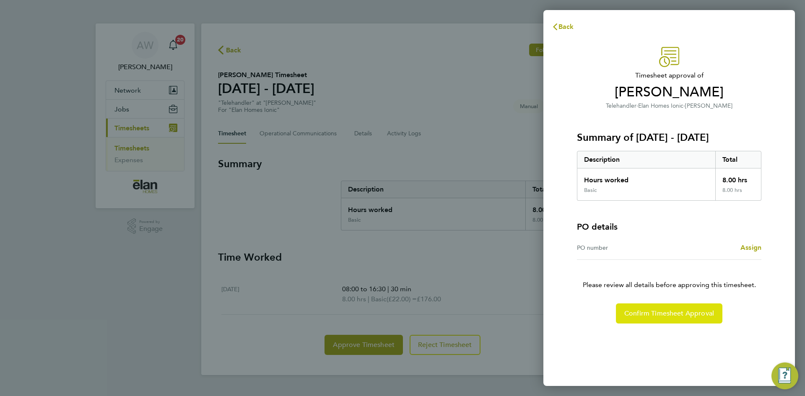
click at [665, 309] on span "Confirm Timesheet Approval" at bounding box center [669, 313] width 90 height 8
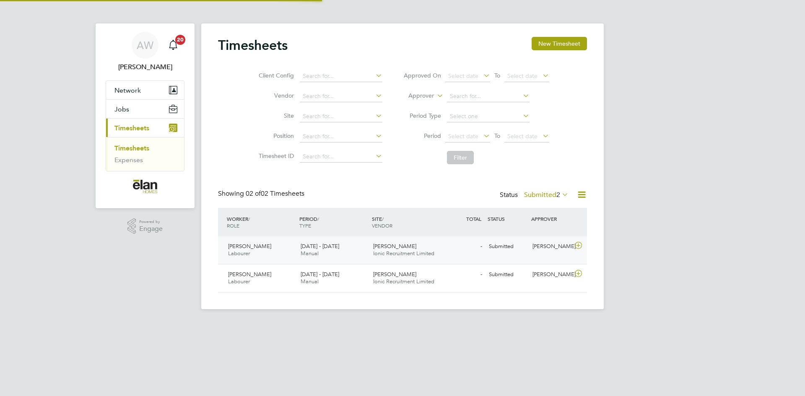
scroll to position [21, 73]
click at [576, 245] on icon at bounding box center [578, 245] width 10 height 7
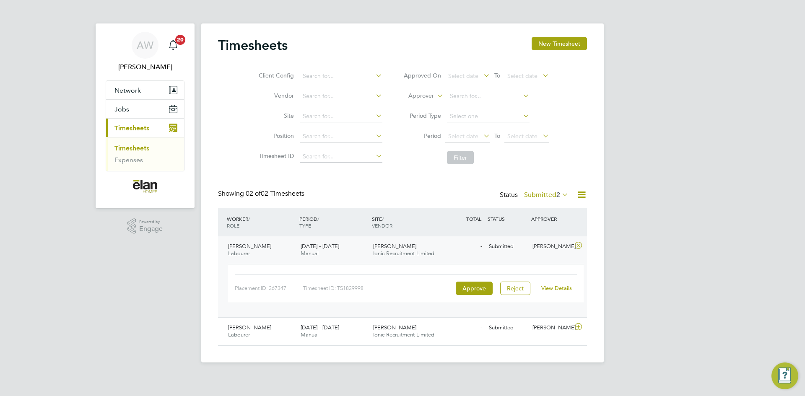
click at [567, 288] on link "View Details" at bounding box center [556, 288] width 31 height 7
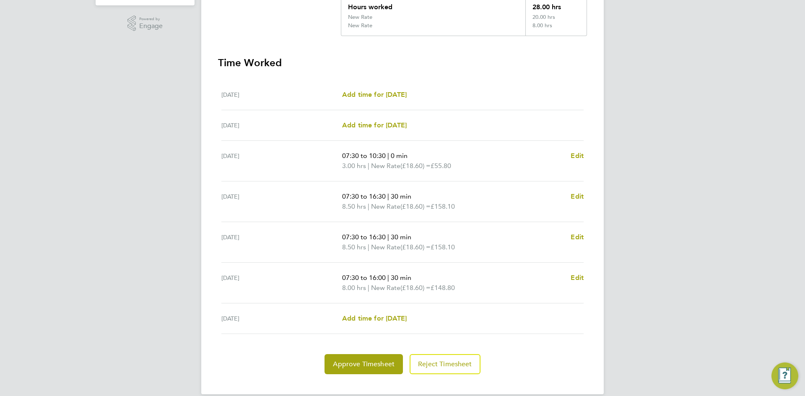
scroll to position [210, 0]
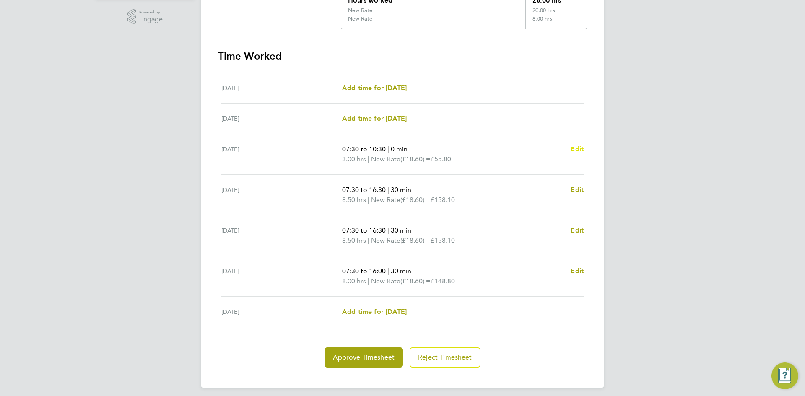
click at [578, 148] on span "Edit" at bounding box center [577, 149] width 13 height 8
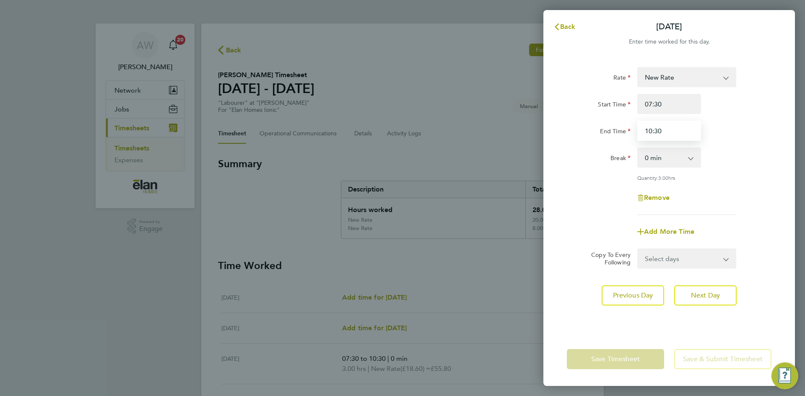
click at [684, 126] on input "10:30" at bounding box center [669, 131] width 64 height 20
type input "10:00"
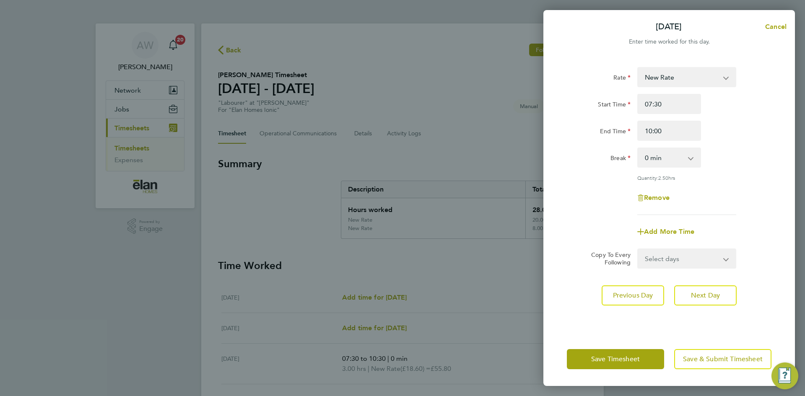
click at [753, 179] on div "Quantity: 2.50 hrs" at bounding box center [668, 177] width 211 height 7
click at [705, 293] on span "Next Day" at bounding box center [705, 295] width 29 height 8
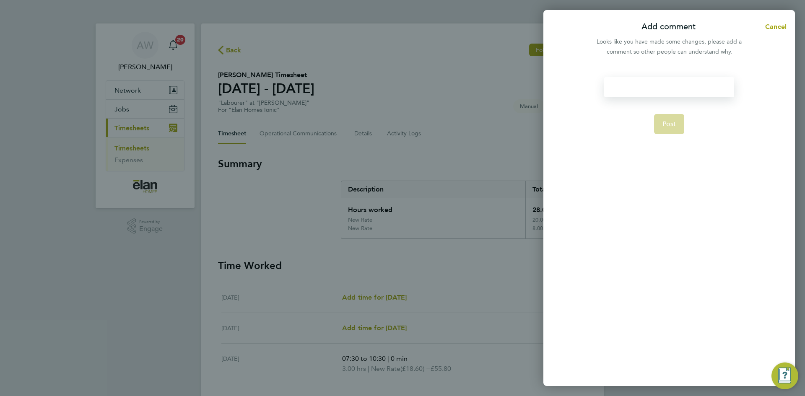
click at [665, 87] on div at bounding box center [669, 87] width 130 height 20
paste div
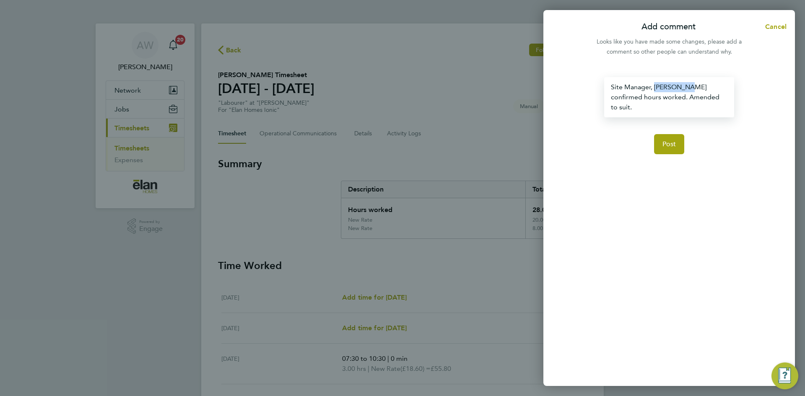
drag, startPoint x: 691, startPoint y: 86, endPoint x: 656, endPoint y: 85, distance: 34.8
click at [656, 85] on div "Site Manager, Wayne Aron confirmed hours worked. Amended to suit." at bounding box center [669, 97] width 130 height 40
drag, startPoint x: 731, startPoint y: 97, endPoint x: 464, endPoint y: 60, distance: 270.0
click at [464, 60] on div "Add comment Cancel Looks like you have made some changes, please add a comment …" at bounding box center [402, 198] width 805 height 396
copy div "Site Manager, Colin Smith confirmed hours worked. Amended to suit."
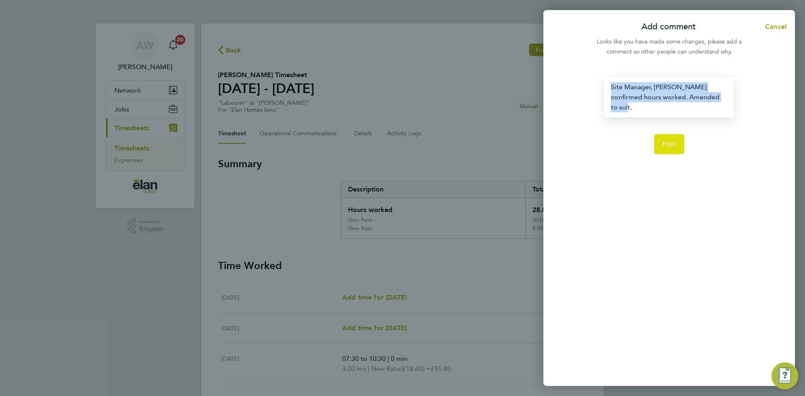
click at [673, 141] on button "Post" at bounding box center [669, 144] width 31 height 20
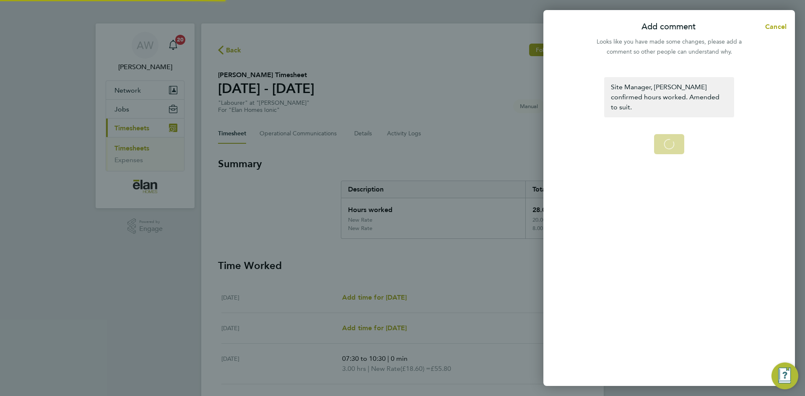
select select "30"
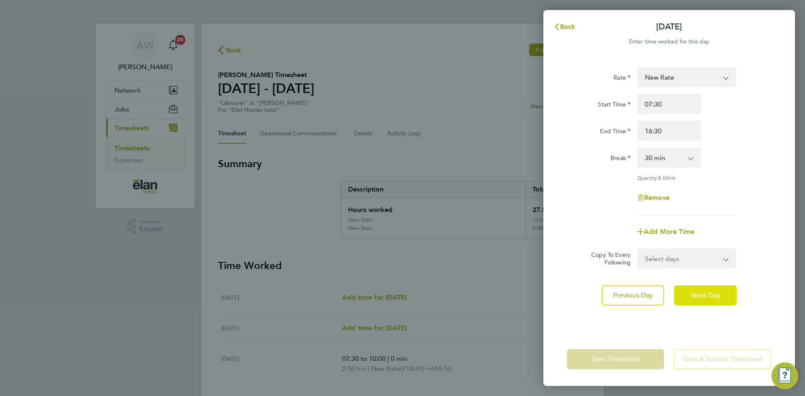
click at [718, 297] on span "Next Day" at bounding box center [705, 295] width 29 height 8
select select "30"
click at [668, 136] on input "16:30" at bounding box center [669, 131] width 64 height 20
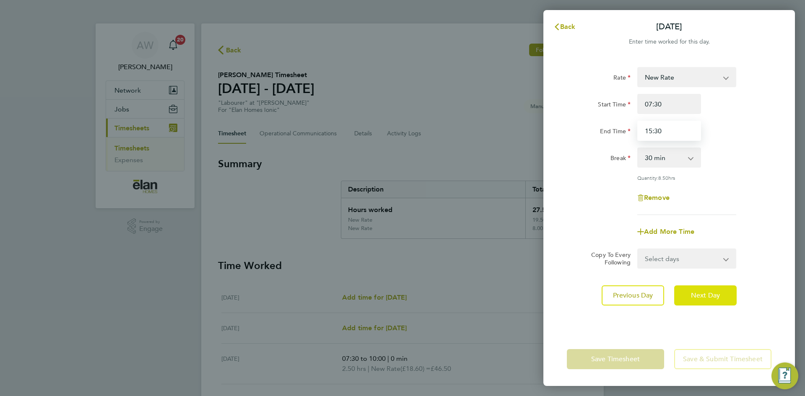
type input "15:30"
click at [714, 291] on span "Next Day" at bounding box center [705, 295] width 29 height 8
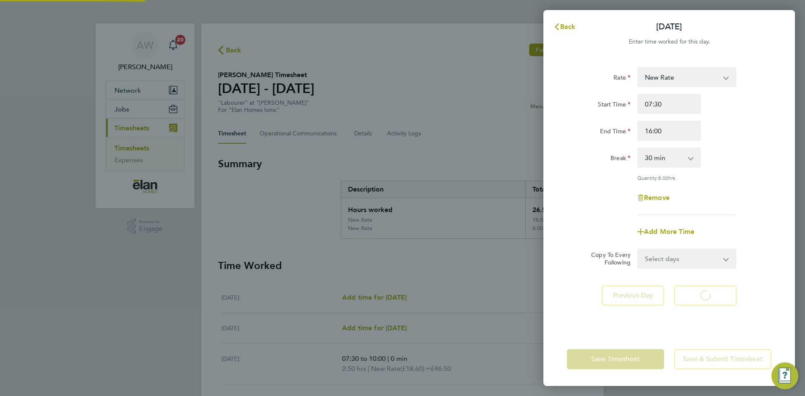
select select "30"
click at [672, 107] on input "07:30" at bounding box center [669, 104] width 64 height 20
type input "08:00"
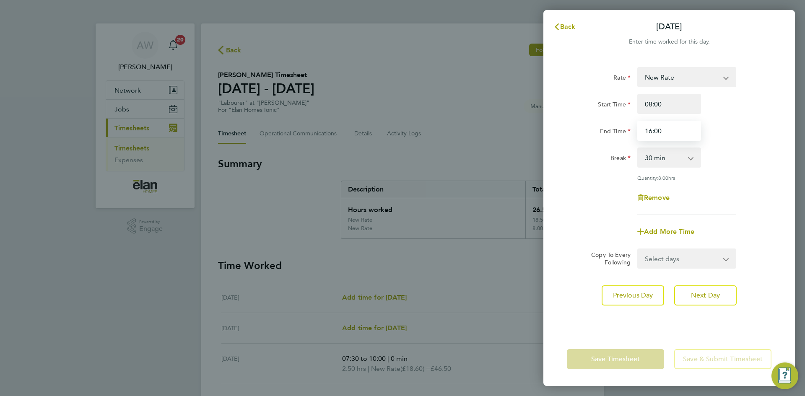
click at [667, 132] on input "16:00" at bounding box center [669, 131] width 64 height 20
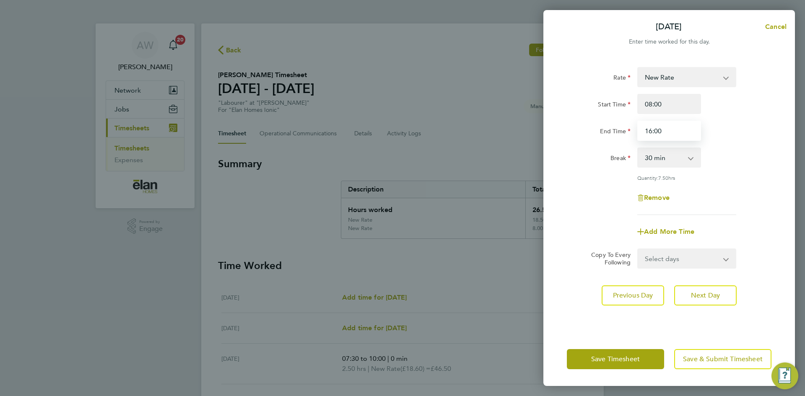
click at [667, 132] on input "16:00" at bounding box center [669, 131] width 64 height 20
type input "16:30"
click at [794, 220] on div "Rate New Rate 3 Days + 3 Days - Start Time 08:00 End Time 16:30 Break 0 min 15 …" at bounding box center [669, 194] width 252 height 275
click at [721, 361] on span "Save & Submit Timesheet" at bounding box center [723, 359] width 80 height 8
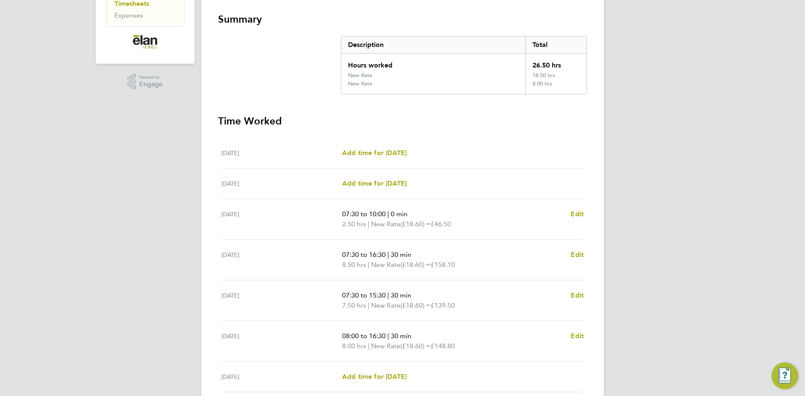
scroll to position [215, 0]
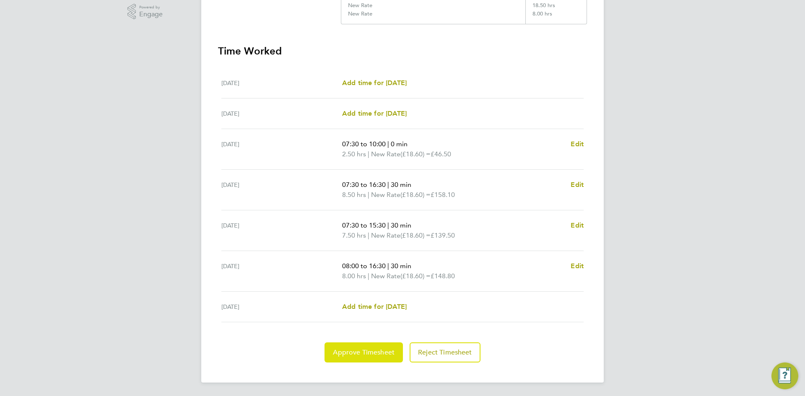
click at [370, 355] on span "Approve Timesheet" at bounding box center [364, 352] width 62 height 8
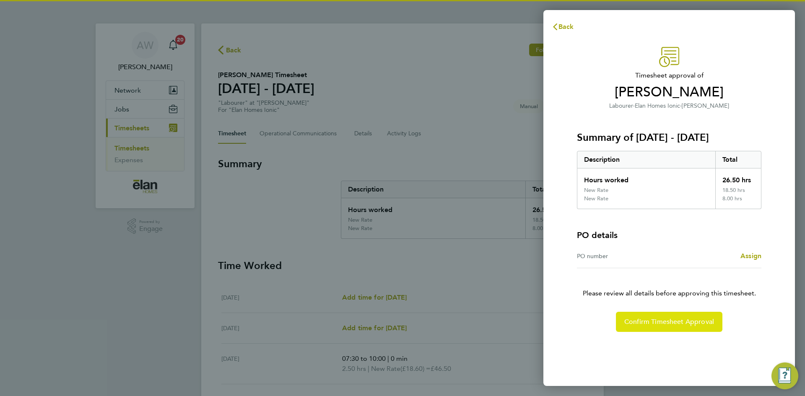
click at [651, 316] on button "Confirm Timesheet Approval" at bounding box center [669, 322] width 106 height 20
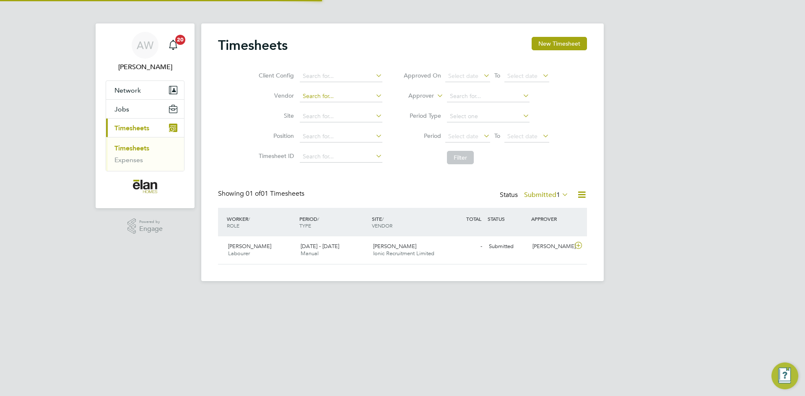
scroll to position [21, 73]
click at [580, 244] on icon at bounding box center [578, 245] width 10 height 7
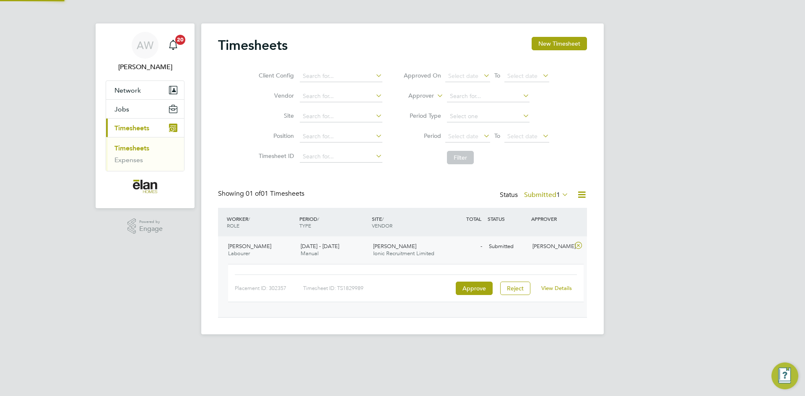
click at [564, 288] on link "View Details" at bounding box center [556, 288] width 31 height 7
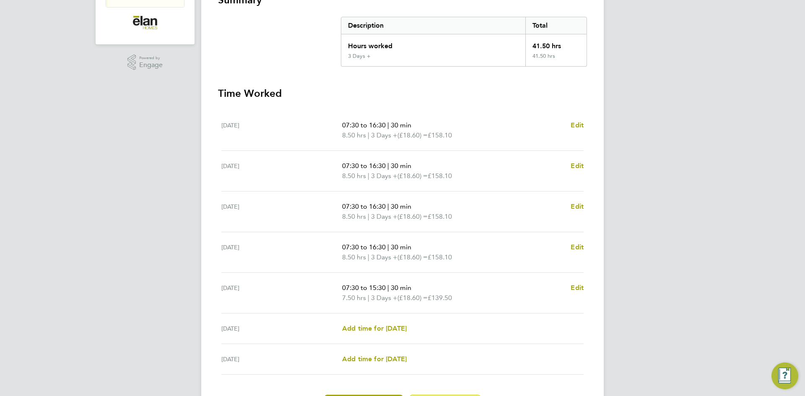
scroll to position [168, 0]
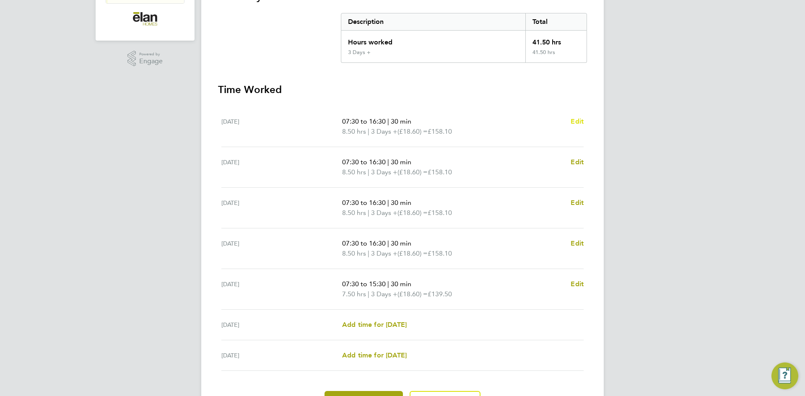
click at [571, 125] on span "Edit" at bounding box center [577, 121] width 13 height 8
select select "30"
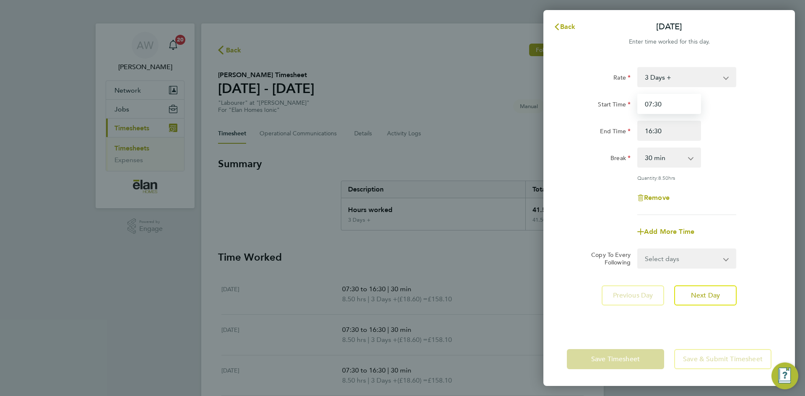
drag, startPoint x: 667, startPoint y: 99, endPoint x: 602, endPoint y: 90, distance: 64.9
click at [607, 97] on div "Start Time 07:30" at bounding box center [668, 104] width 211 height 20
type input "08:00"
click at [703, 292] on span "Next Day" at bounding box center [705, 295] width 29 height 8
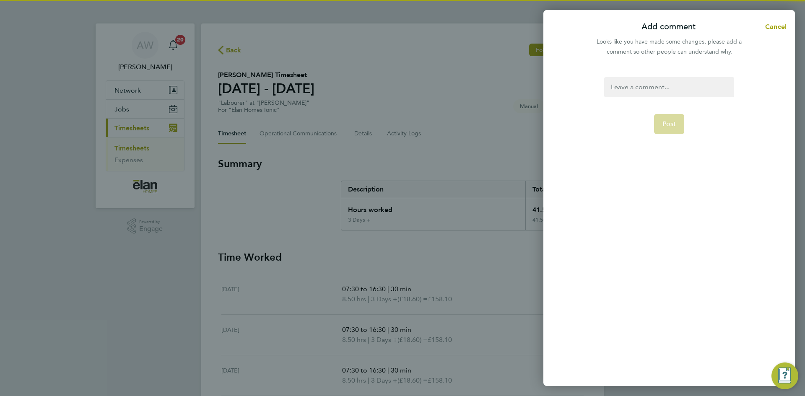
click at [660, 77] on div at bounding box center [669, 87] width 130 height 20
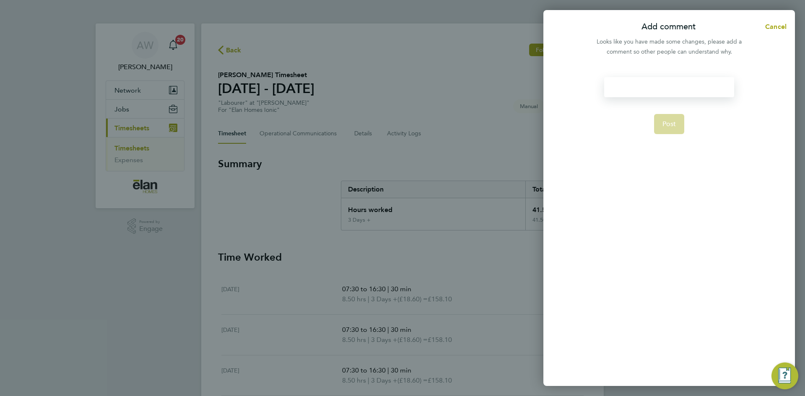
paste div
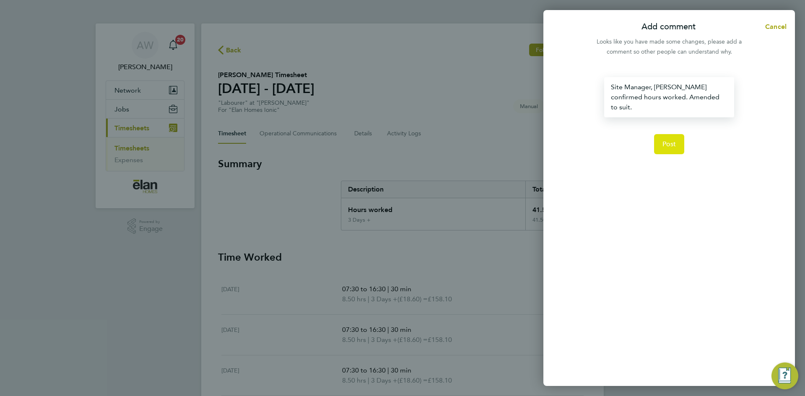
click at [683, 139] on button "Post" at bounding box center [669, 144] width 31 height 20
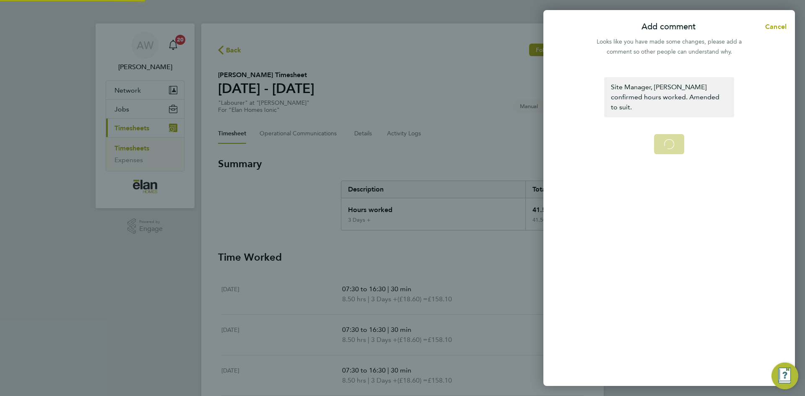
select select "30"
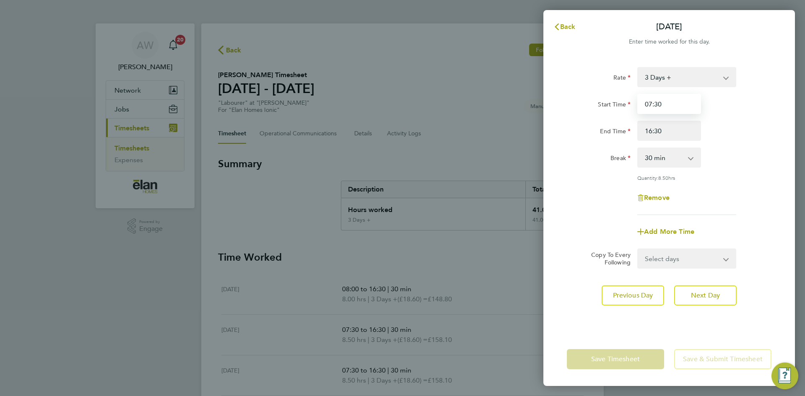
click at [671, 109] on input "07:30" at bounding box center [669, 104] width 64 height 20
type input "08:00"
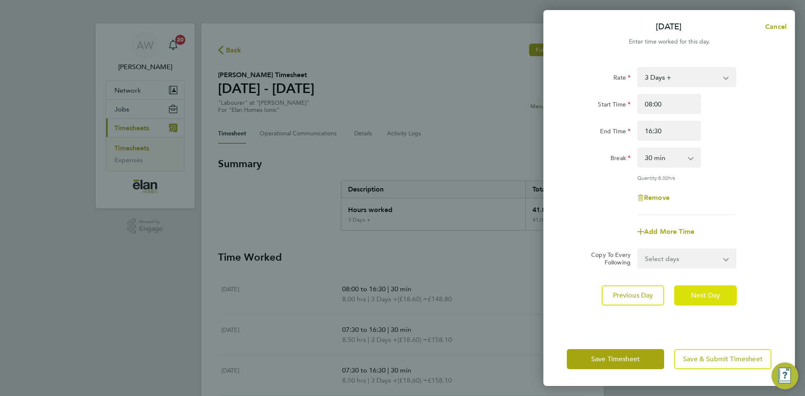
click at [714, 294] on span "Next Day" at bounding box center [705, 295] width 29 height 8
select select "30"
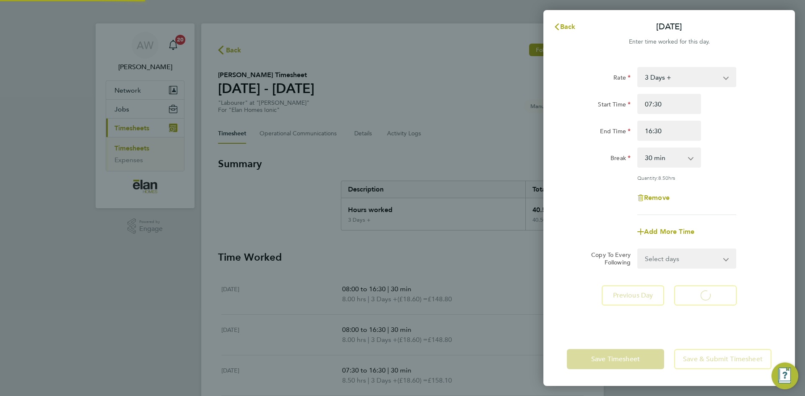
select select "30"
click at [667, 112] on input "07:30" at bounding box center [669, 104] width 64 height 20
type input "08:00"
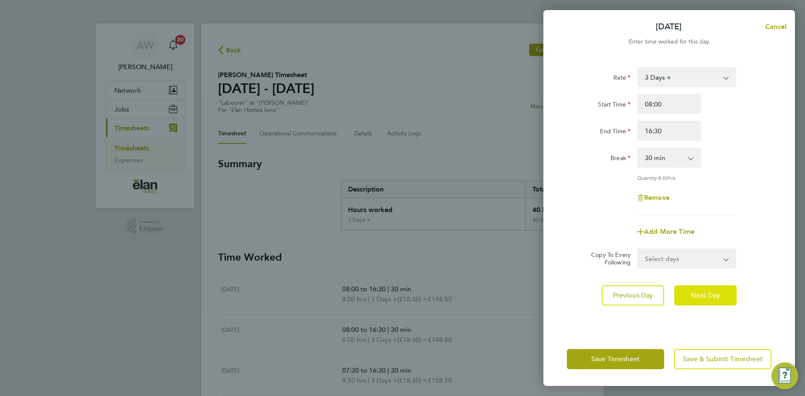
click at [710, 293] on span "Next Day" at bounding box center [705, 295] width 29 height 8
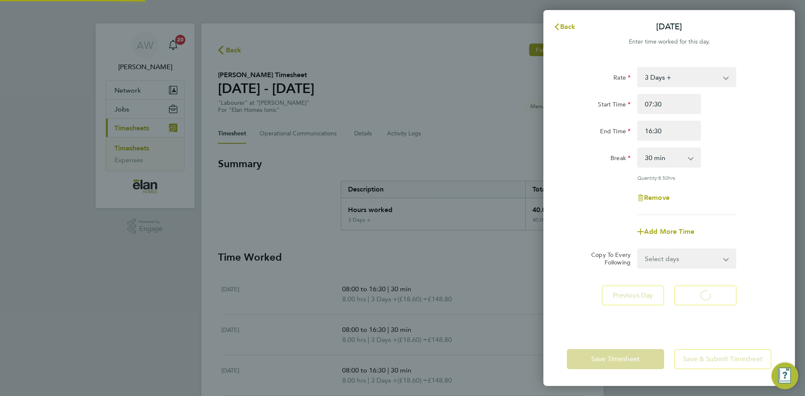
select select "30"
click at [680, 109] on input "07:30" at bounding box center [669, 104] width 64 height 20
type input "08:00"
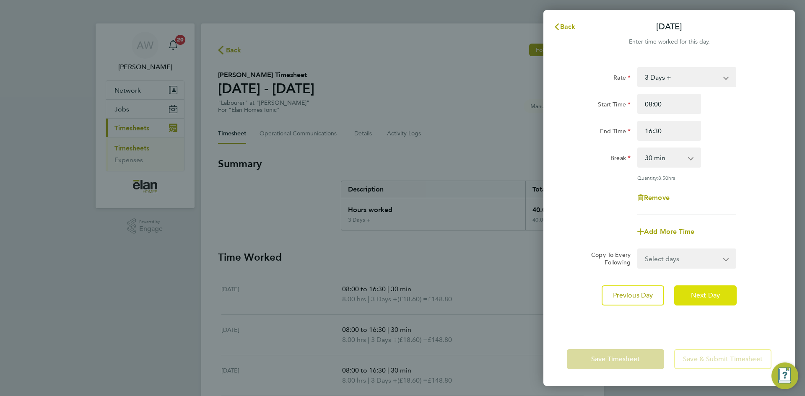
click at [706, 297] on span "Next Day" at bounding box center [705, 295] width 29 height 8
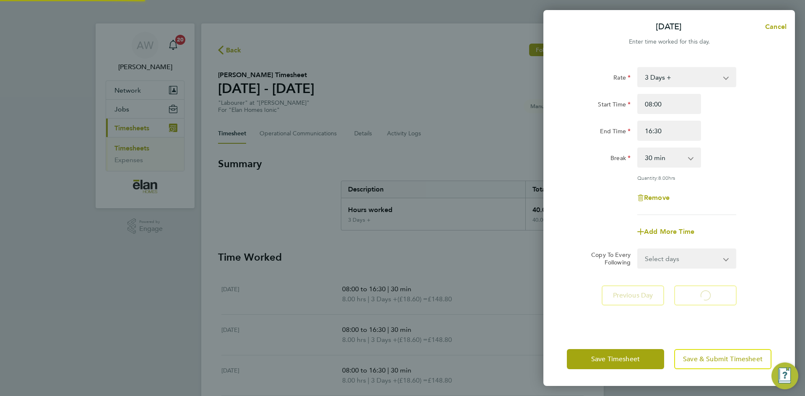
select select "30"
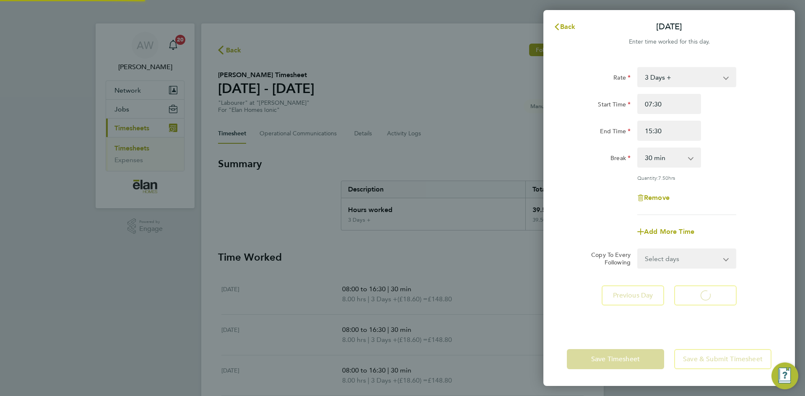
select select "30"
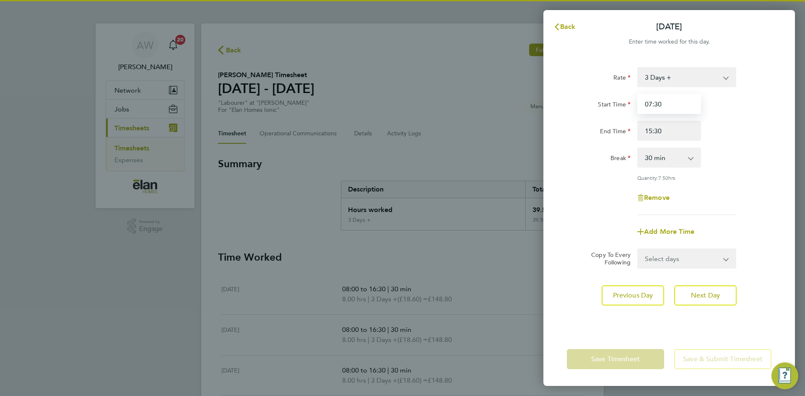
click at [669, 101] on input "07:30" at bounding box center [669, 104] width 64 height 20
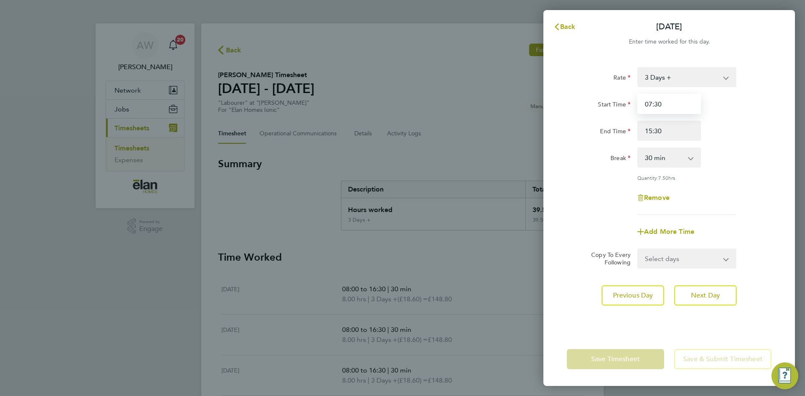
click at [669, 101] on input "07:30" at bounding box center [669, 104] width 64 height 20
type input "0"
type input "08:00"
click at [745, 179] on div "Quantity: 7.50 hrs" at bounding box center [668, 177] width 211 height 7
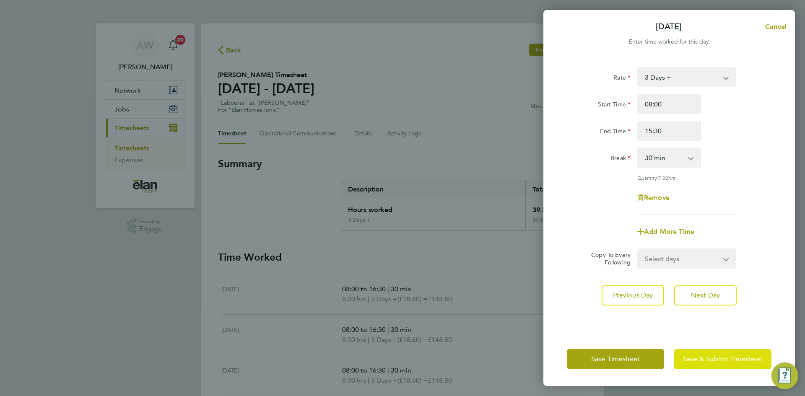
click at [721, 354] on button "Save & Submit Timesheet" at bounding box center [722, 359] width 97 height 20
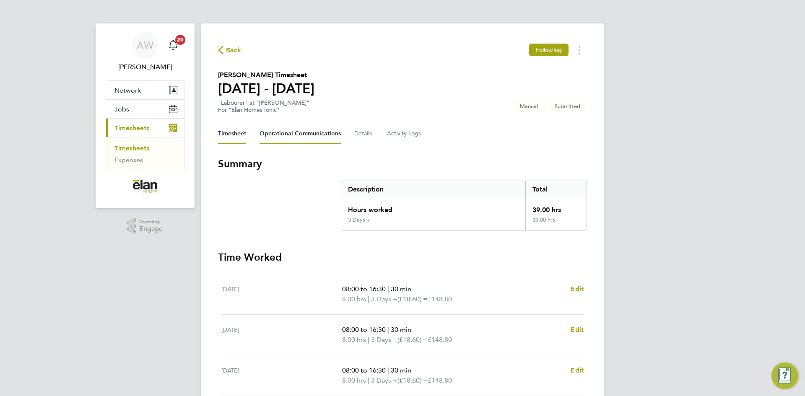
click at [292, 137] on Communications-tab "Operational Communications" at bounding box center [299, 134] width 81 height 20
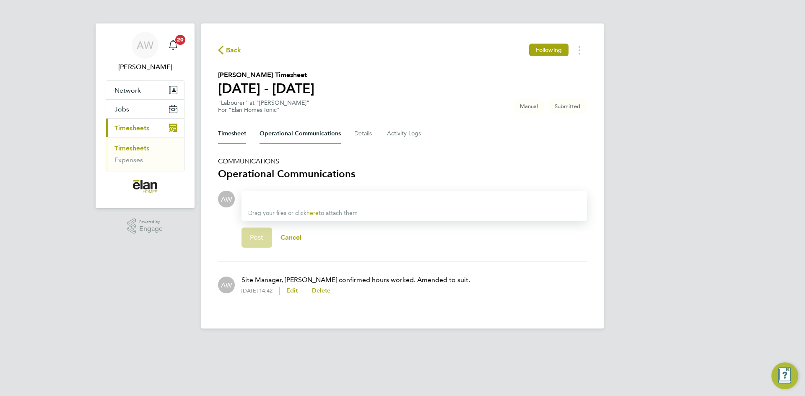
click at [223, 134] on button "Timesheet" at bounding box center [232, 134] width 28 height 20
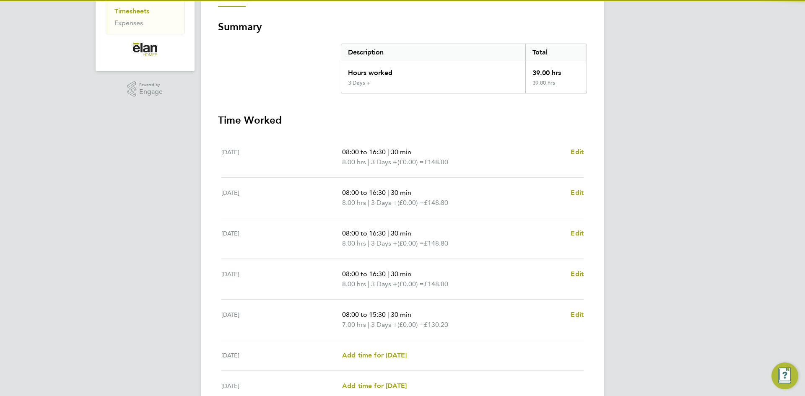
scroll to position [216, 0]
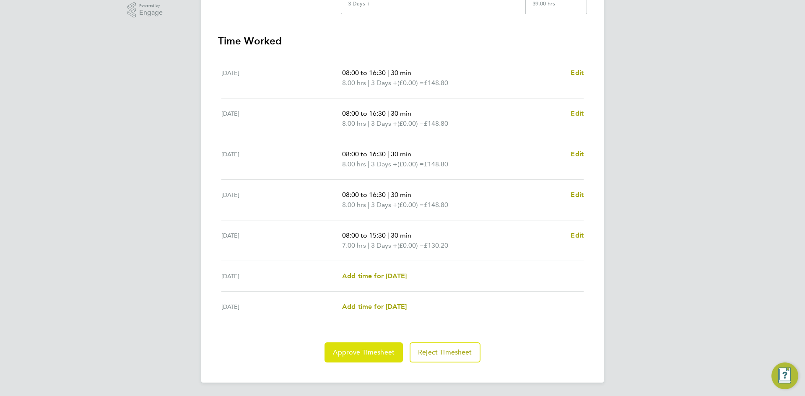
click at [371, 357] on button "Approve Timesheet" at bounding box center [363, 352] width 78 height 20
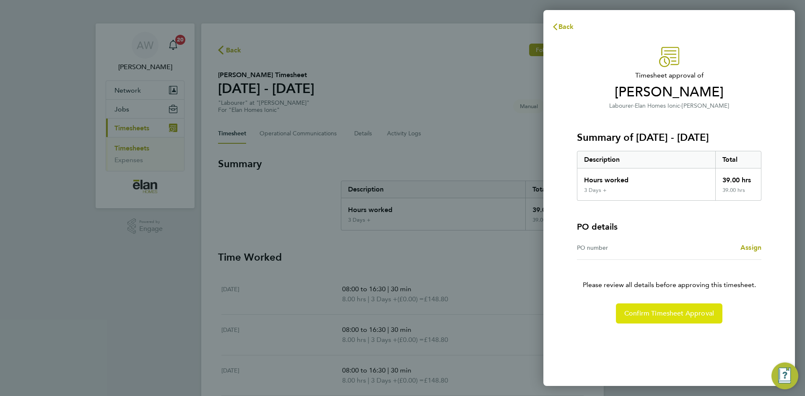
click at [682, 310] on span "Confirm Timesheet Approval" at bounding box center [669, 313] width 90 height 8
